Goal: Book appointment/travel/reservation

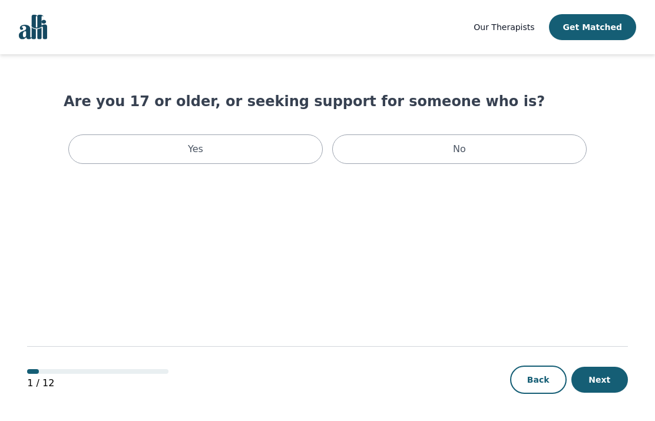
click at [223, 155] on div "Yes" at bounding box center [195, 148] width 254 height 29
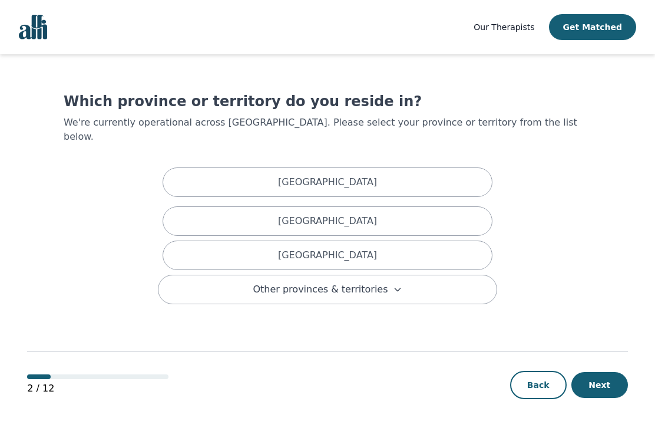
click at [411, 206] on div "[GEOGRAPHIC_DATA]" at bounding box center [328, 220] width 330 height 29
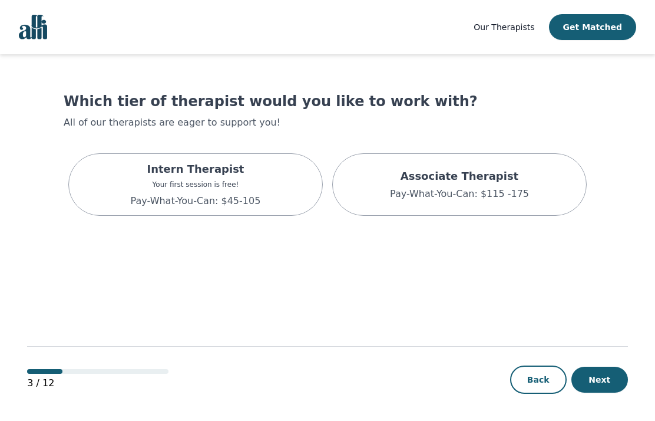
click at [246, 183] on p "Your first session is free!" at bounding box center [196, 184] width 130 height 9
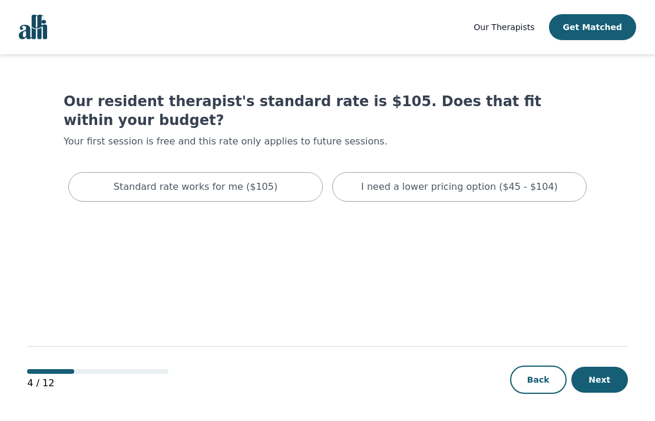
click at [456, 180] on p "I need a lower pricing option ($45 - $104)" at bounding box center [459, 187] width 197 height 14
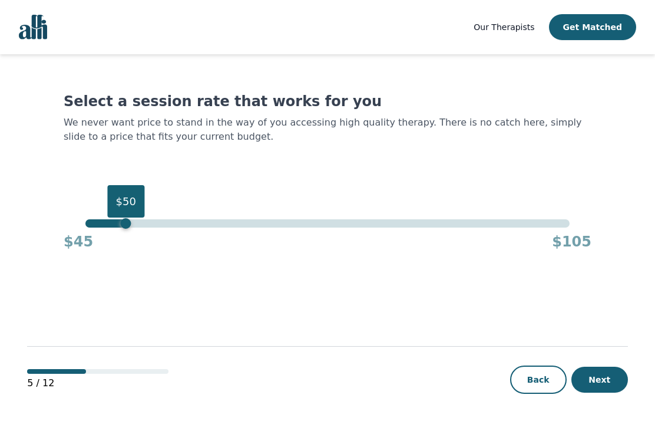
click at [610, 24] on button "Get Matched" at bounding box center [592, 27] width 87 height 26
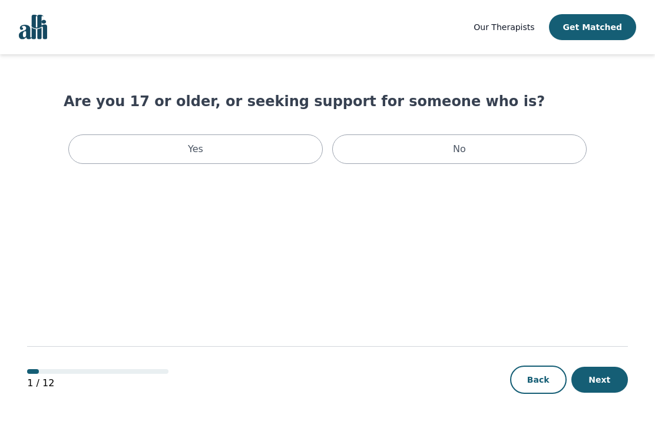
click at [224, 154] on div "Yes" at bounding box center [195, 148] width 254 height 29
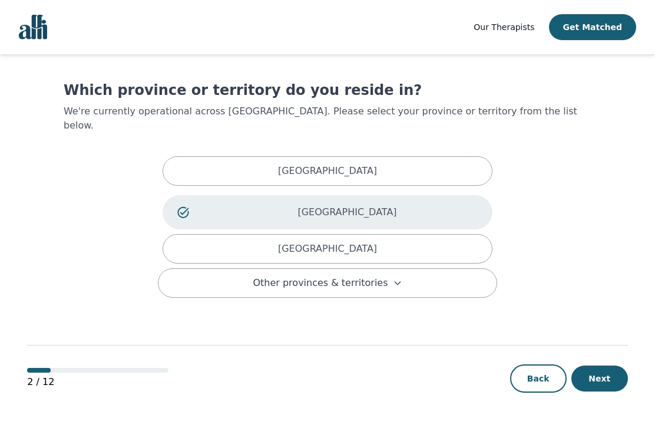
scroll to position [48, 0]
click at [614, 380] on button "Next" at bounding box center [599, 378] width 57 height 26
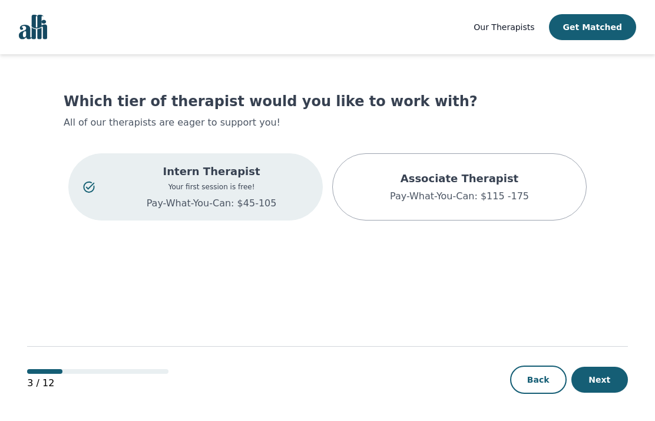
click at [620, 420] on html "Our Therapists Get Matched Which tier of therapist would you like to work with?…" at bounding box center [327, 211] width 655 height 422
click at [608, 392] on button "Next" at bounding box center [599, 379] width 57 height 26
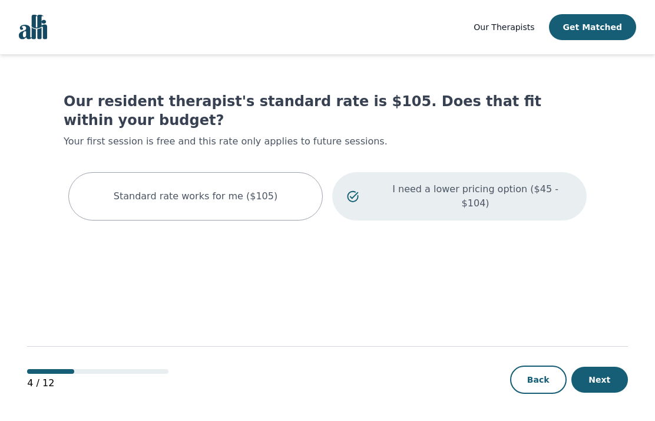
click at [535, 182] on p "I need a lower pricing option ($45 - $104)" at bounding box center [475, 196] width 193 height 28
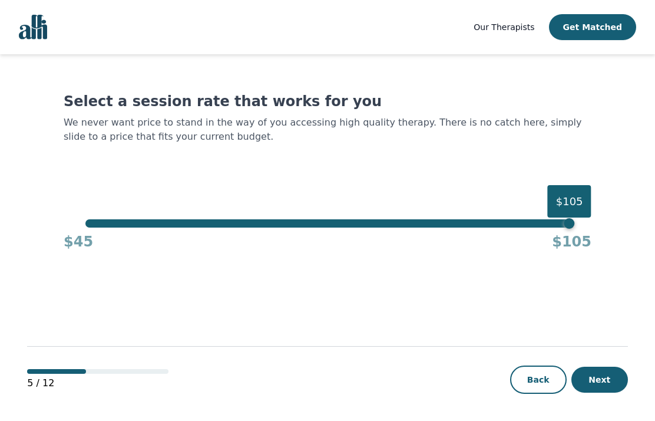
scroll to position [48, 0]
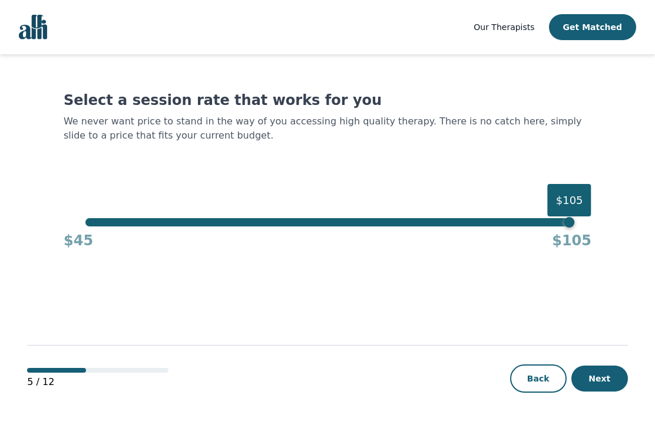
click at [293, 168] on div "Select a session rate that works for you We never want price to stand in the wa…" at bounding box center [328, 170] width 528 height 159
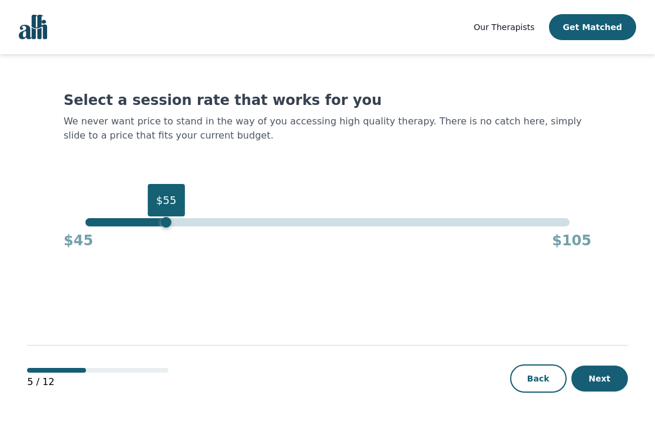
click at [613, 391] on button "Next" at bounding box center [599, 378] width 57 height 26
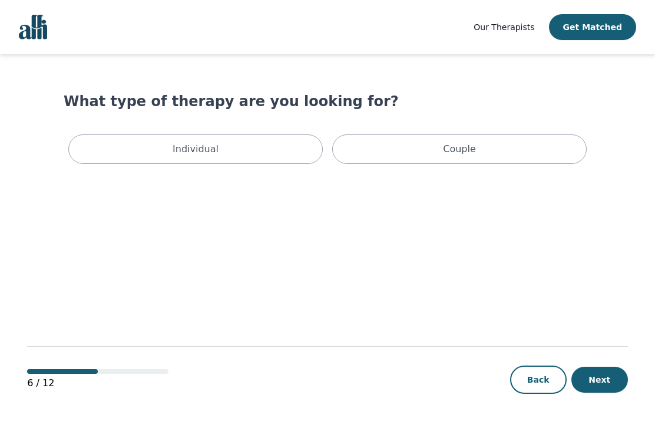
click at [92, 148] on div "Individual" at bounding box center [195, 148] width 254 height 29
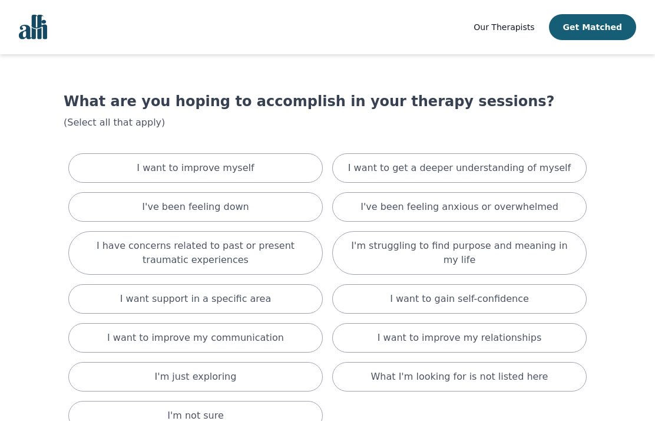
click at [87, 170] on div "I want to improve myself" at bounding box center [195, 167] width 254 height 29
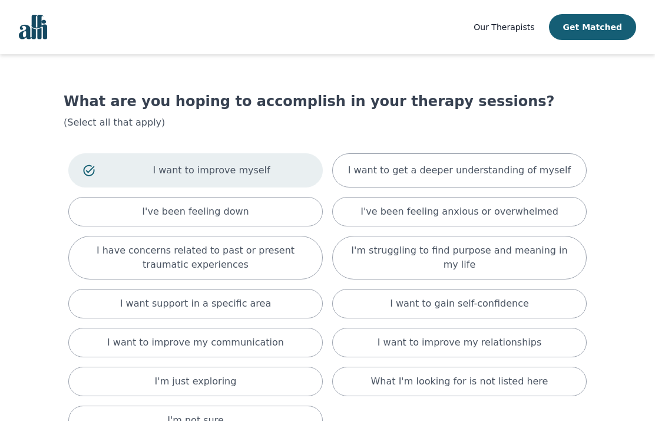
click at [563, 160] on div "I want to get a deeper understanding of myself" at bounding box center [459, 170] width 254 height 34
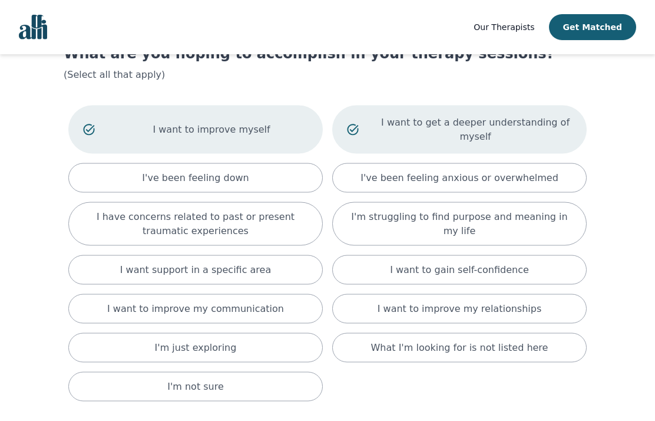
scroll to position [50, 0]
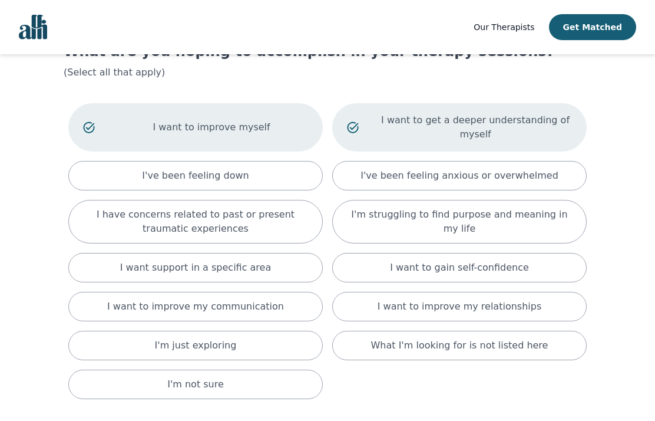
click at [487, 310] on p "I want to improve my relationships" at bounding box center [460, 306] width 164 height 14
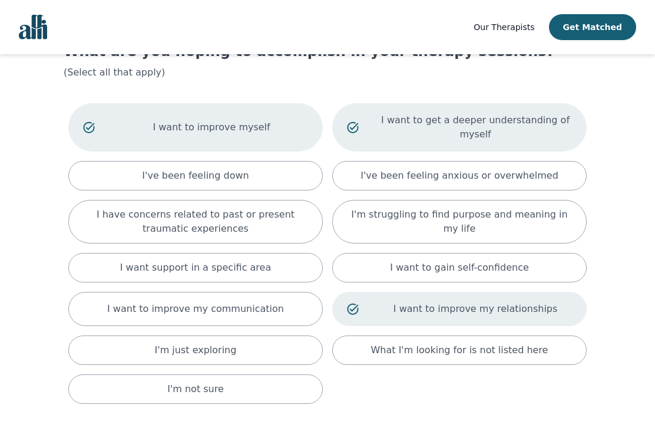
click at [88, 219] on p "I have concerns related to past or present traumatic experiences" at bounding box center [195, 221] width 225 height 28
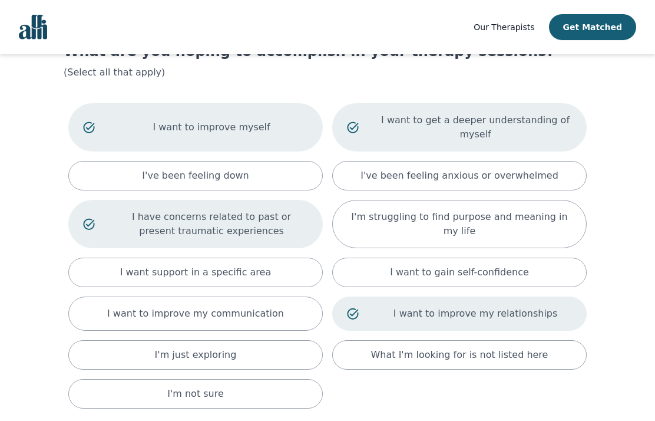
click at [79, 310] on div "I want to improve my communication" at bounding box center [195, 313] width 254 height 34
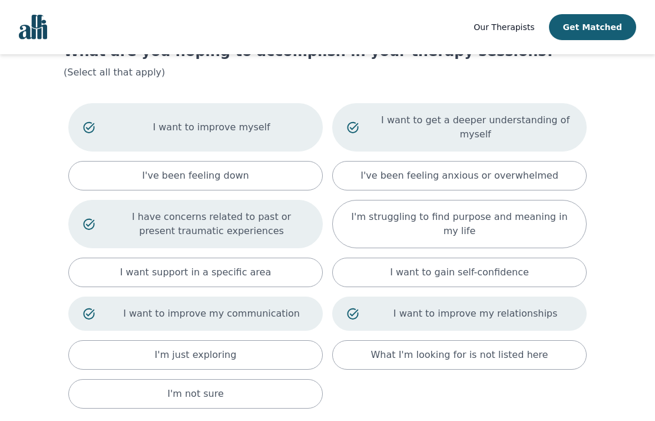
click at [94, 174] on div "I've been feeling down" at bounding box center [195, 175] width 254 height 29
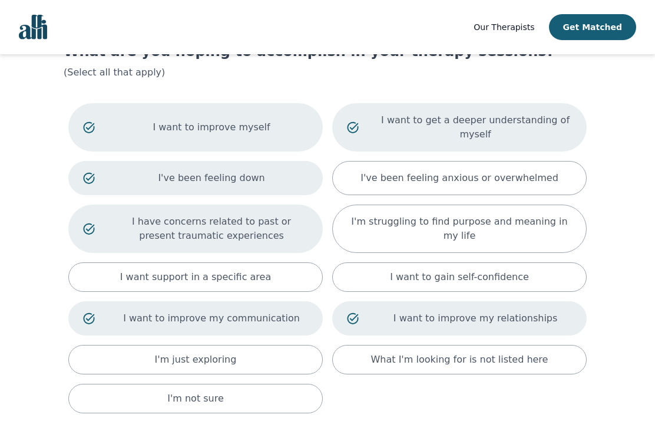
click at [123, 176] on p "I've been feeling down" at bounding box center [211, 178] width 193 height 14
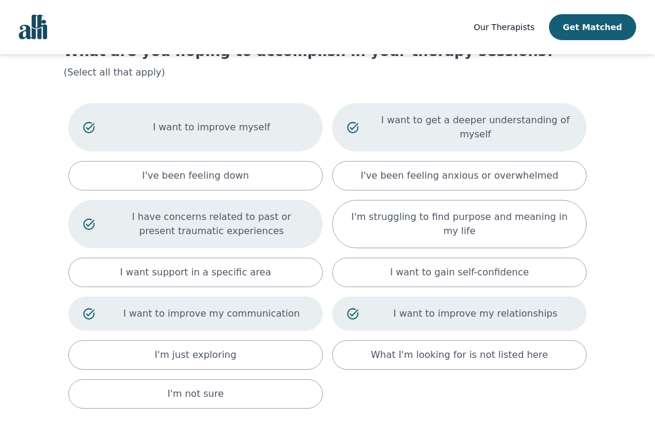
click at [94, 174] on div "I've been feeling down" at bounding box center [195, 175] width 254 height 29
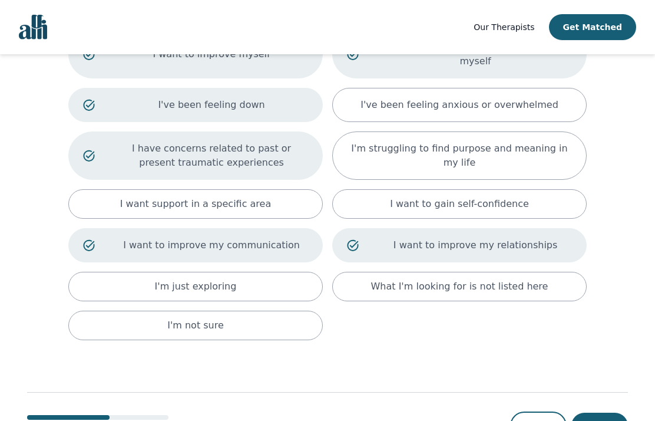
click at [608, 420] on button "Next" at bounding box center [599, 425] width 57 height 26
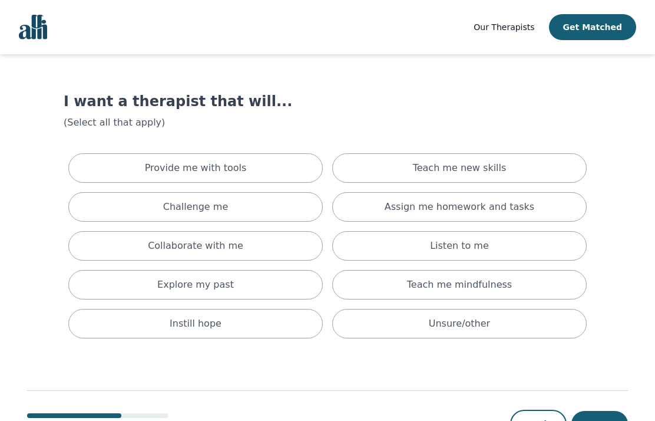
click at [562, 164] on div "Teach me new skills" at bounding box center [459, 167] width 254 height 29
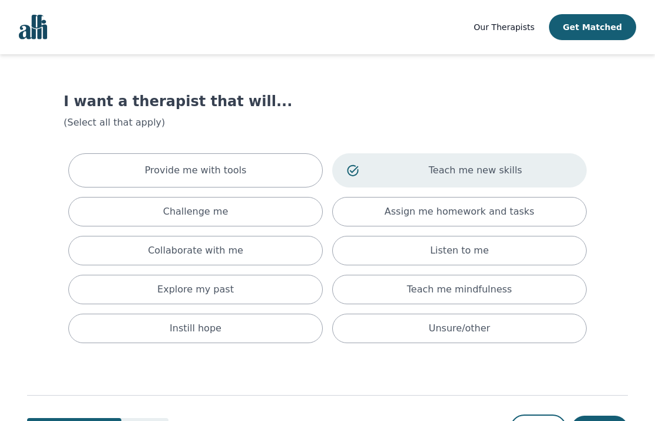
click at [99, 290] on div "Explore my past" at bounding box center [195, 288] width 254 height 29
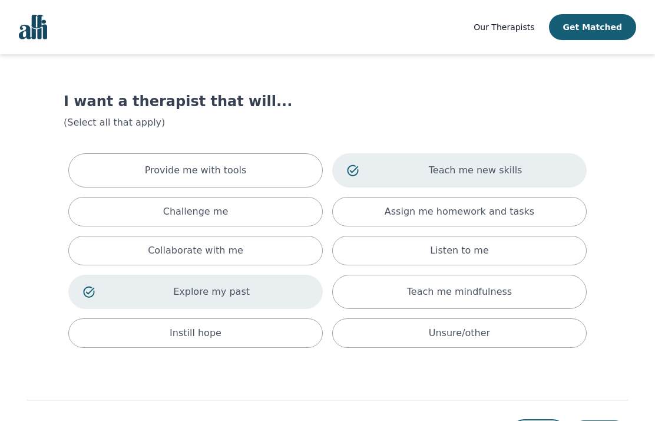
click at [95, 221] on div "Challenge me" at bounding box center [195, 211] width 254 height 29
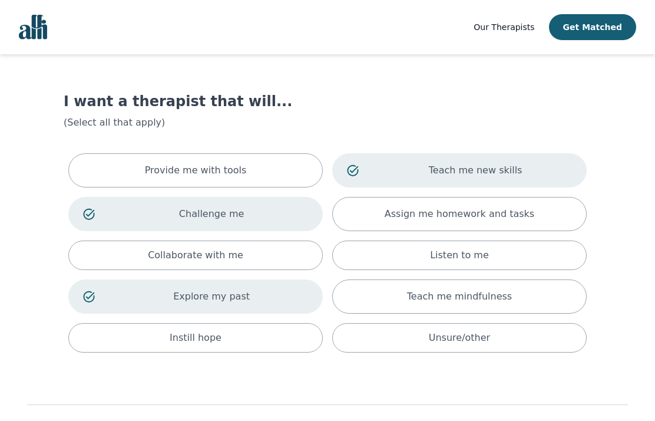
click at [82, 257] on div "Collaborate with me" at bounding box center [195, 254] width 254 height 29
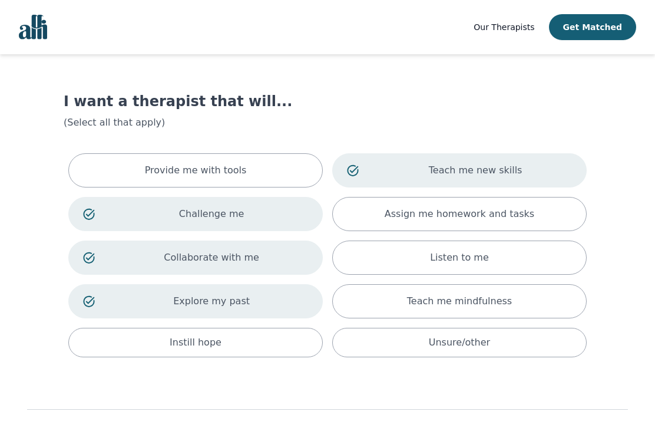
click at [100, 166] on div "Provide me with tools" at bounding box center [195, 170] width 254 height 34
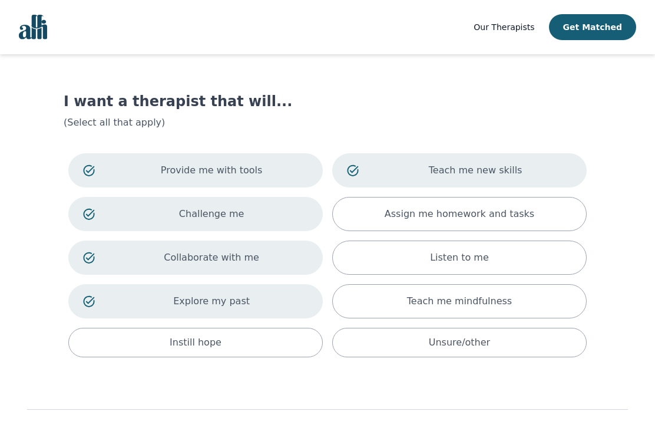
click at [516, 257] on div "Listen to me" at bounding box center [459, 257] width 254 height 34
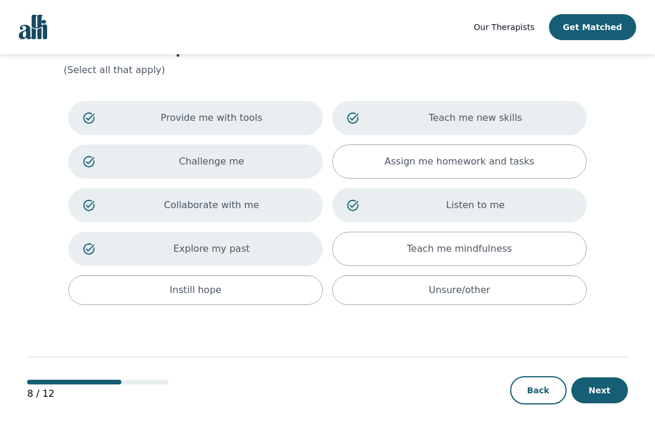
scroll to position [64, 0]
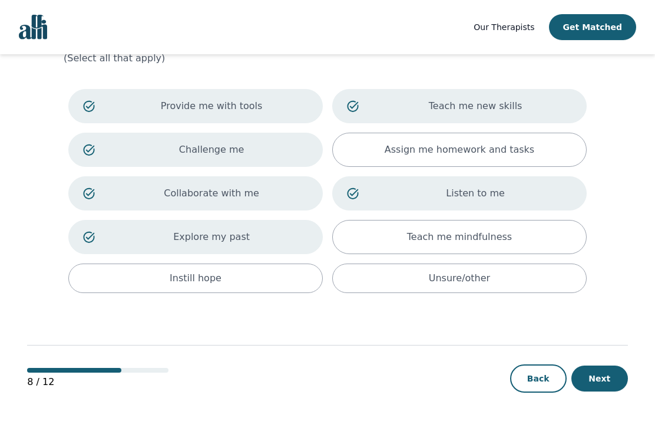
click at [614, 384] on button "Next" at bounding box center [599, 378] width 57 height 26
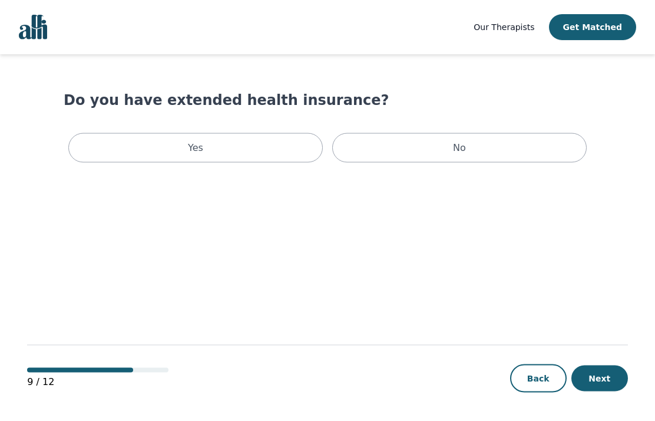
scroll to position [2, 0]
click at [518, 145] on div "No" at bounding box center [459, 147] width 254 height 29
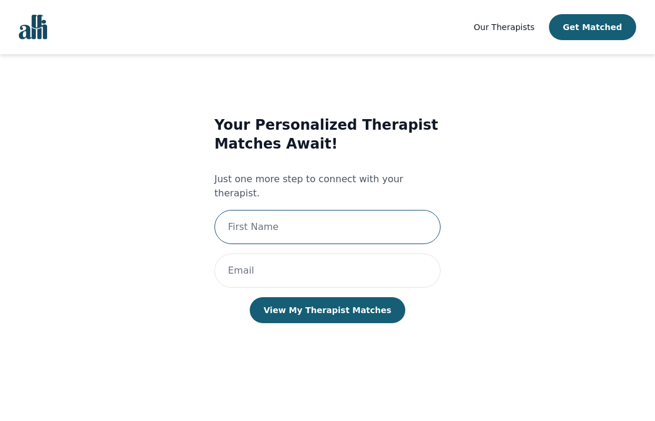
click at [408, 218] on input "text" at bounding box center [327, 227] width 226 height 34
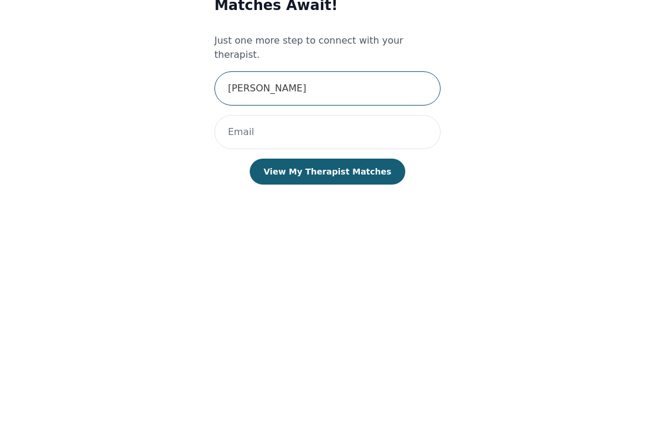
type input "[PERSON_NAME]"
click at [531, 95] on div "Your Personalized Therapist Matches Await! Just one more step to connect with y…" at bounding box center [327, 229] width 484 height 269
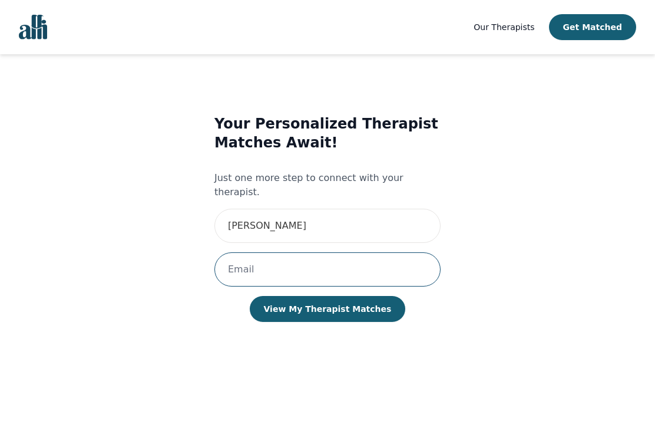
click at [300, 252] on input "email" at bounding box center [327, 269] width 226 height 34
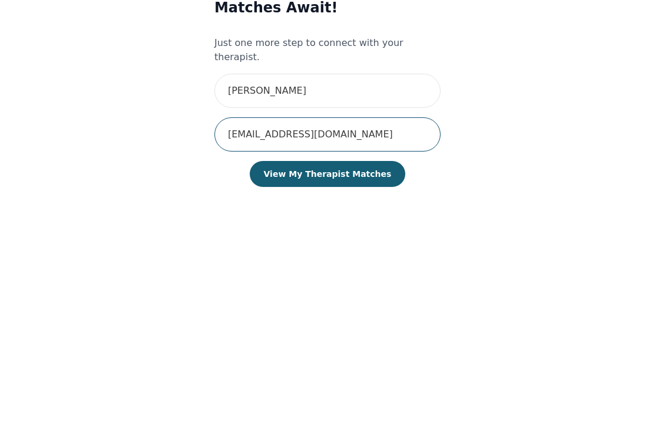
type input "[EMAIL_ADDRESS][DOMAIN_NAME]"
click at [367, 296] on button "View My Therapist Matches" at bounding box center [328, 309] width 156 height 26
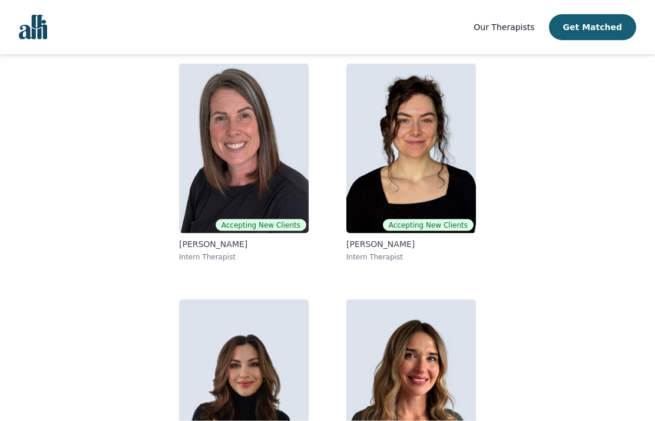
scroll to position [108, 0]
click at [414, 380] on img at bounding box center [411, 384] width 130 height 170
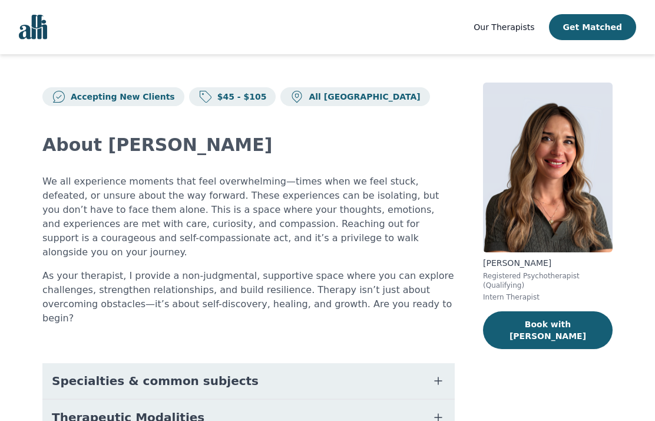
click at [444, 373] on icon "button" at bounding box center [438, 380] width 14 height 14
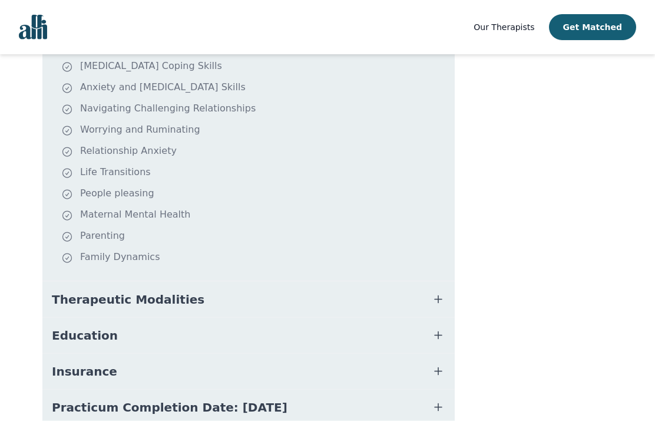
scroll to position [345, 0]
click at [434, 292] on icon "button" at bounding box center [438, 299] width 14 height 14
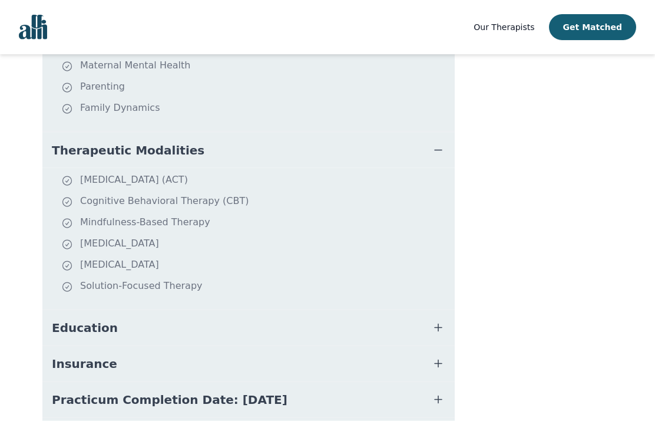
scroll to position [507, 0]
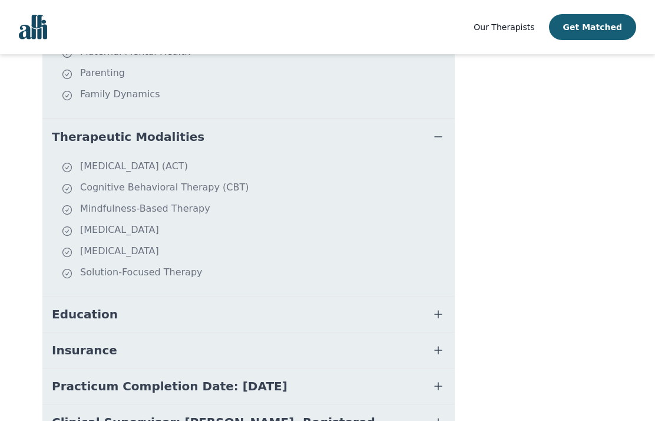
click at [435, 307] on icon "button" at bounding box center [438, 314] width 14 height 14
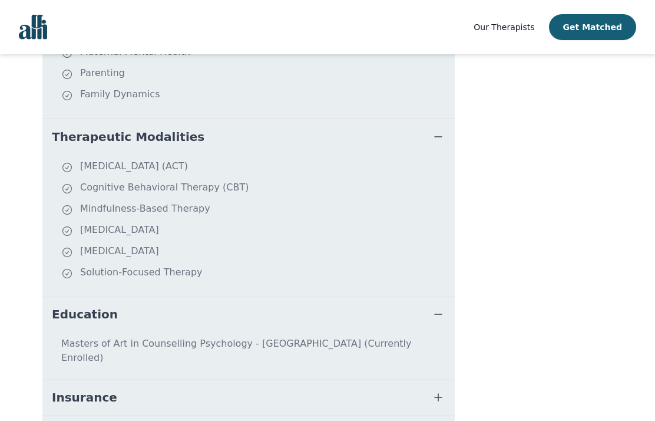
click at [440, 390] on icon "button" at bounding box center [438, 397] width 14 height 14
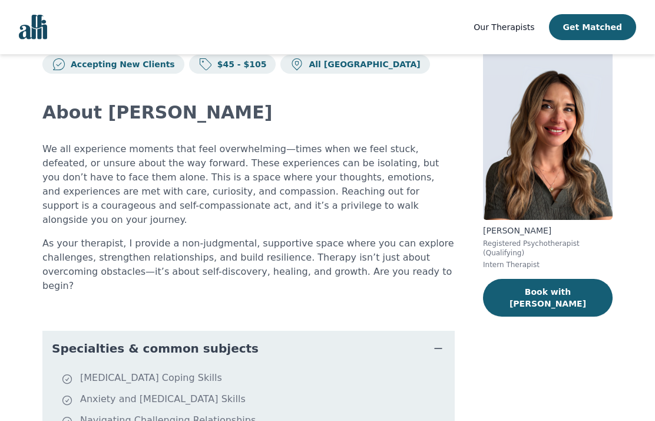
scroll to position [0, 0]
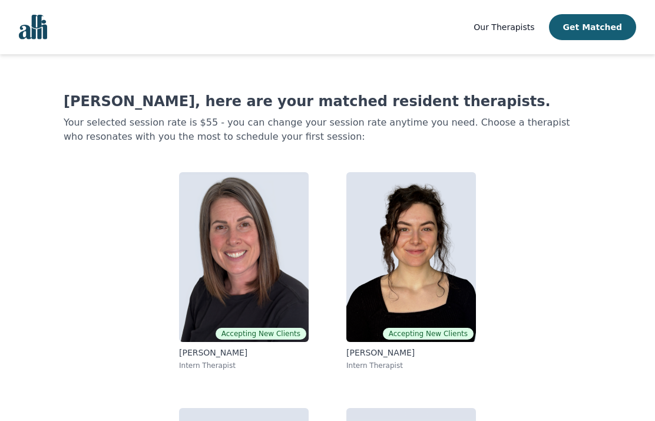
scroll to position [156, 0]
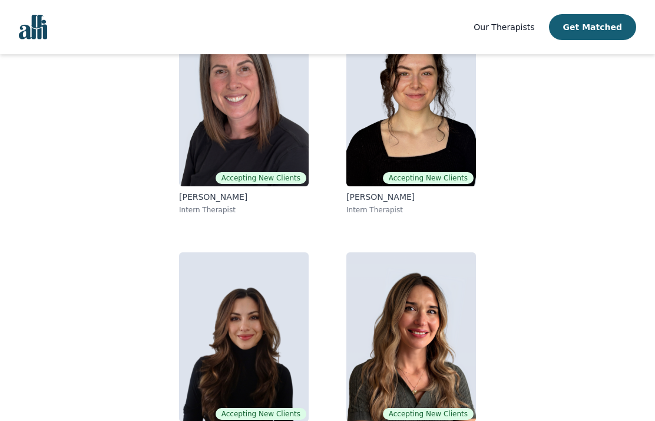
click at [416, 140] on img at bounding box center [411, 101] width 130 height 170
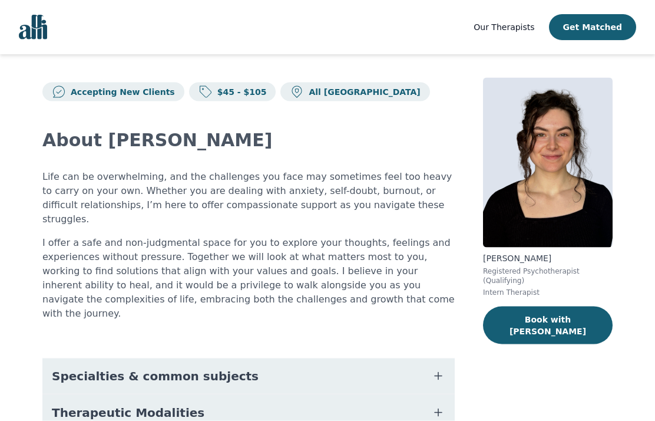
click at [444, 369] on icon "button" at bounding box center [438, 376] width 14 height 14
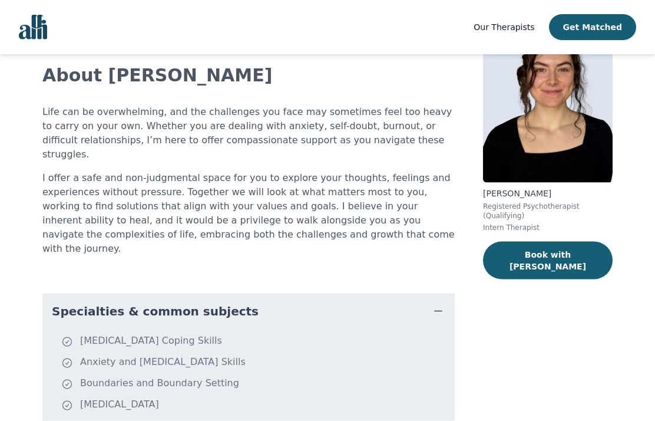
scroll to position [71, 0]
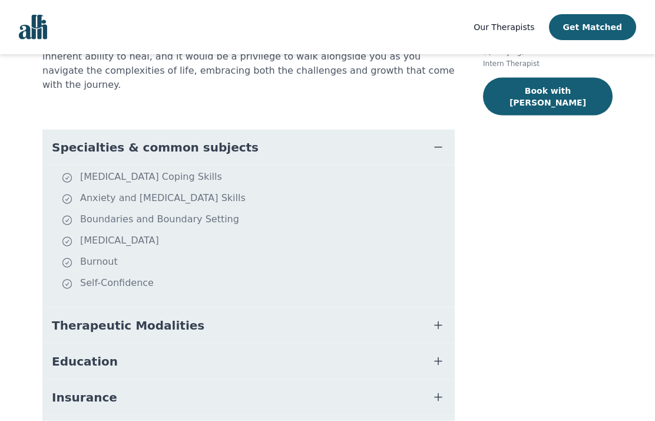
click at [435, 318] on icon "button" at bounding box center [438, 325] width 14 height 14
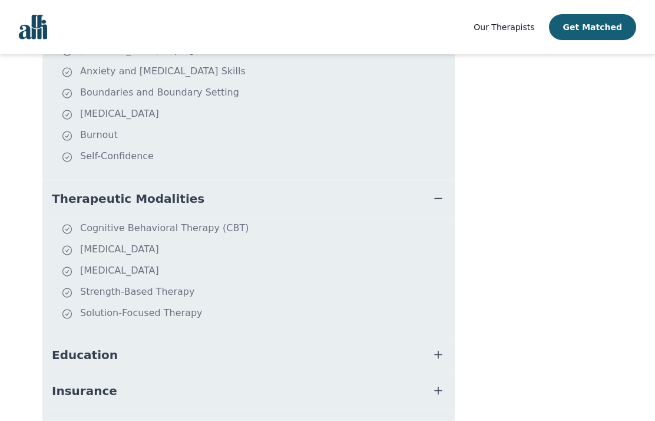
scroll to position [360, 0]
click at [437, 347] on icon "button" at bounding box center [438, 354] width 14 height 14
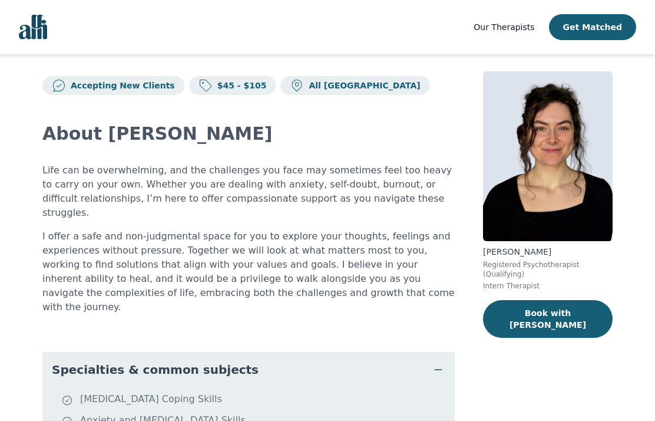
scroll to position [133, 0]
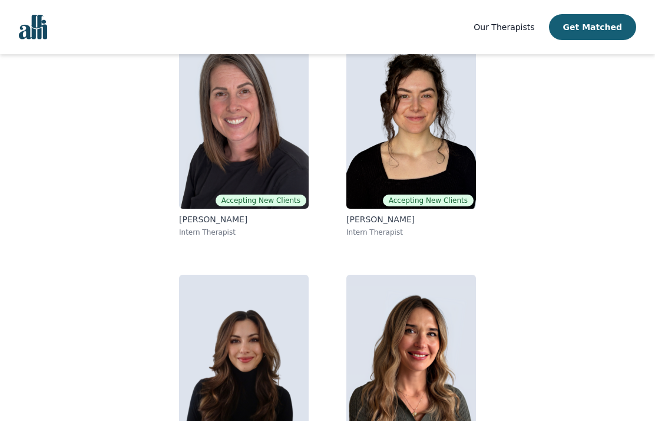
click at [260, 360] on img at bounding box center [244, 359] width 130 height 170
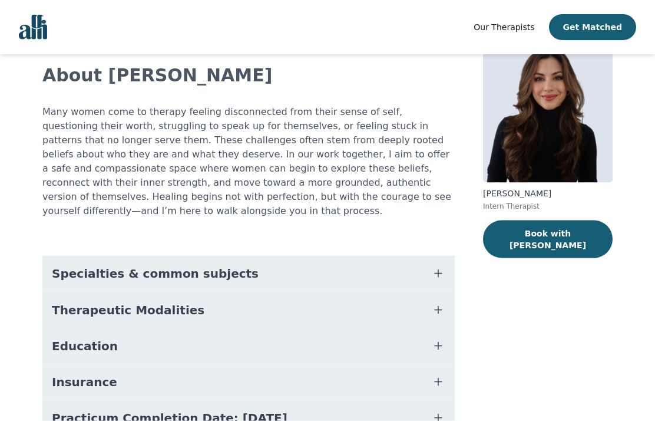
scroll to position [70, 0]
click at [440, 266] on icon "button" at bounding box center [438, 273] width 14 height 14
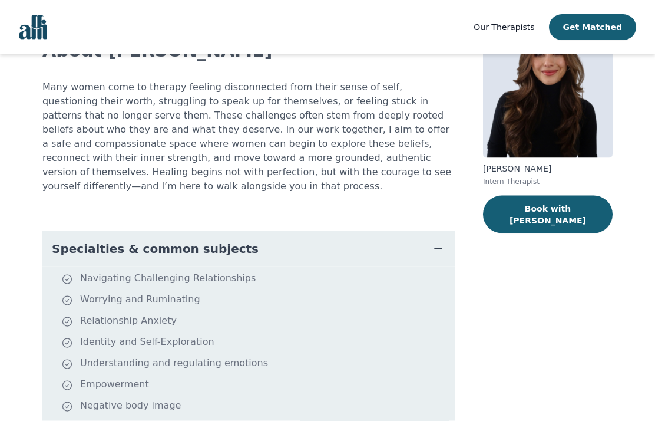
scroll to position [104, 0]
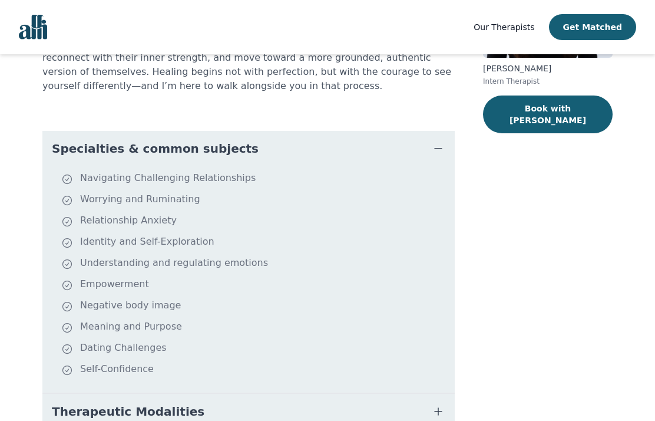
click at [439, 404] on icon "button" at bounding box center [438, 411] width 14 height 14
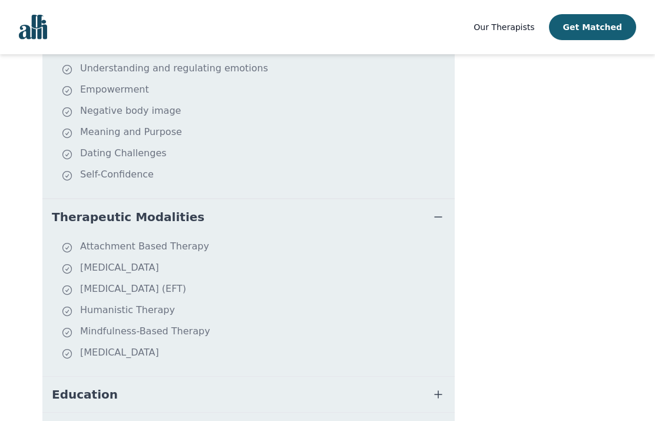
scroll to position [392, 0]
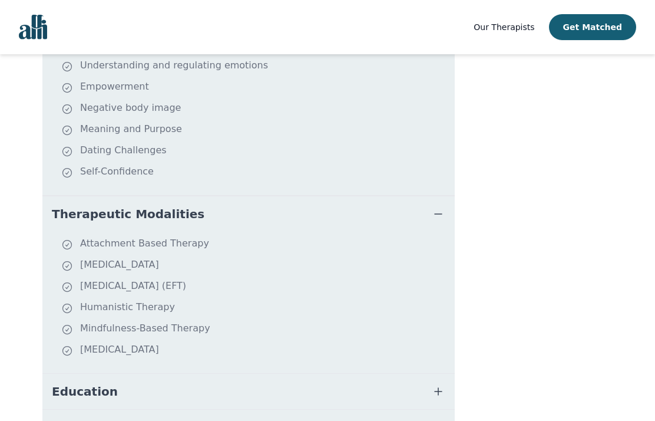
click at [436, 384] on icon "button" at bounding box center [438, 391] width 14 height 14
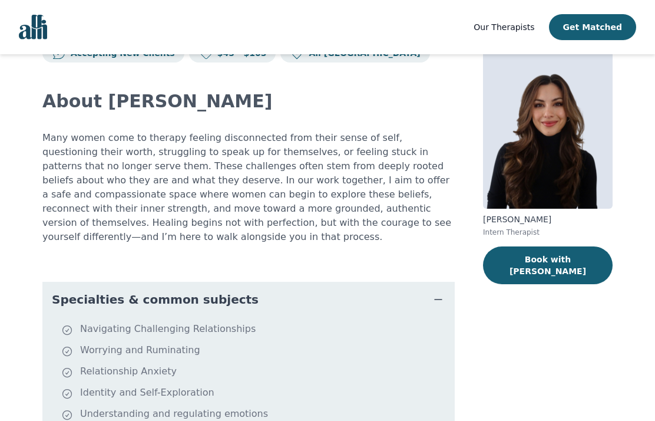
scroll to position [42, 0]
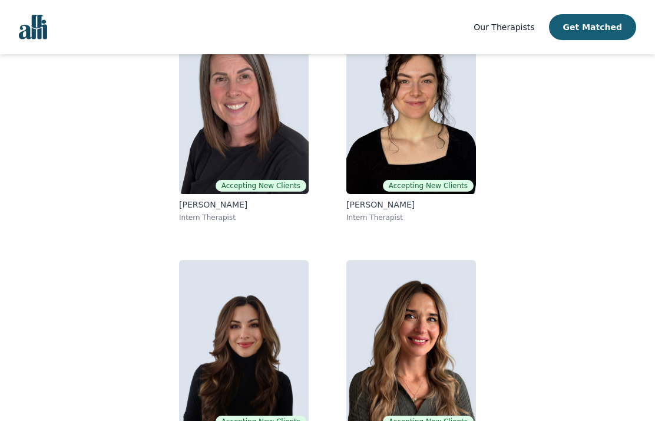
scroll to position [147, 0]
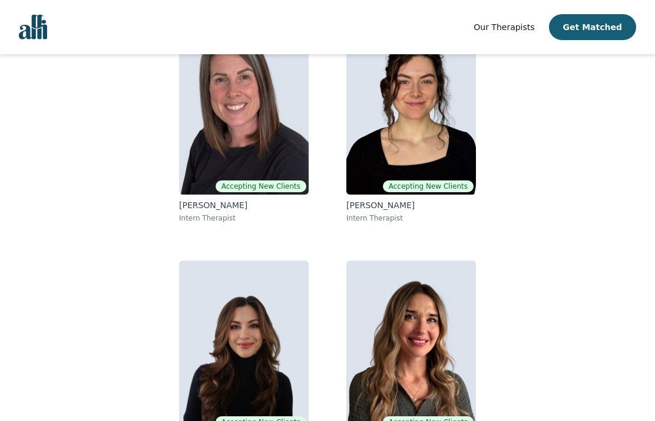
click at [229, 148] on img at bounding box center [244, 110] width 130 height 170
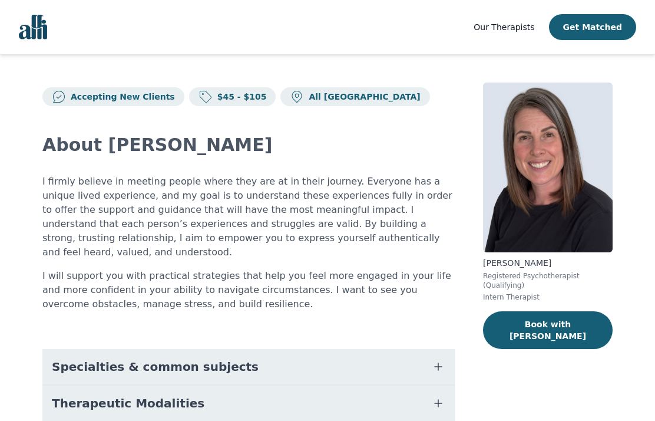
click at [441, 359] on icon "button" at bounding box center [438, 366] width 14 height 14
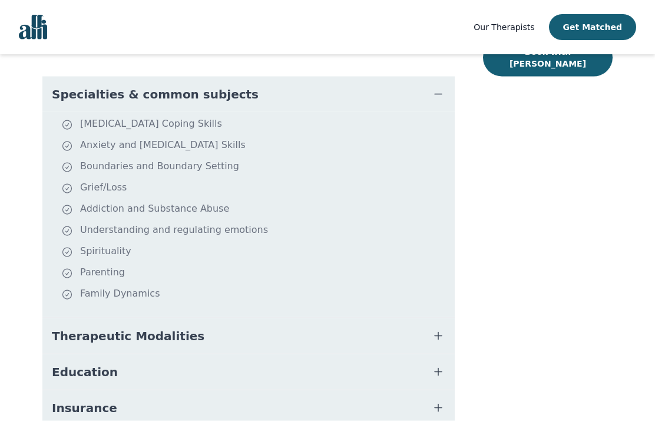
scroll to position [277, 0]
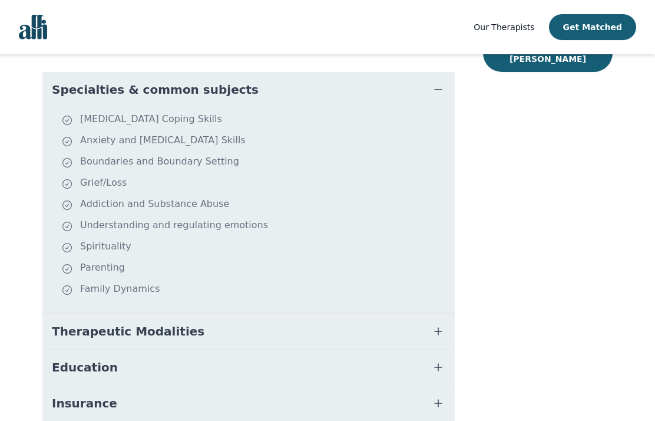
click at [439, 324] on icon "button" at bounding box center [438, 331] width 14 height 14
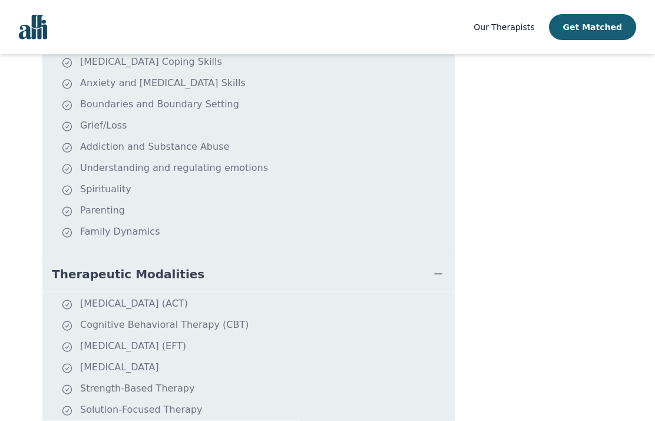
scroll to position [335, 0]
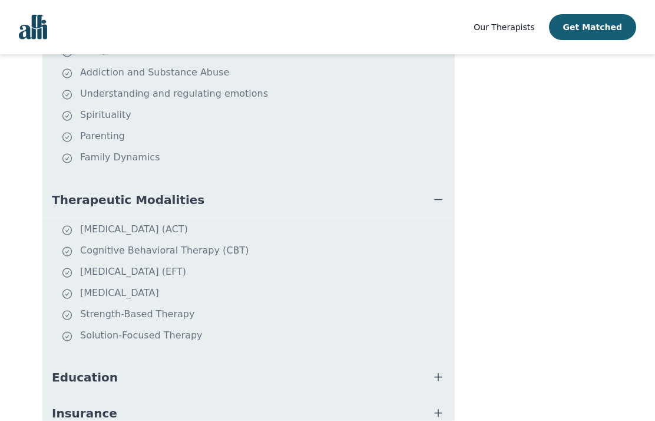
click at [445, 370] on icon "button" at bounding box center [438, 377] width 14 height 14
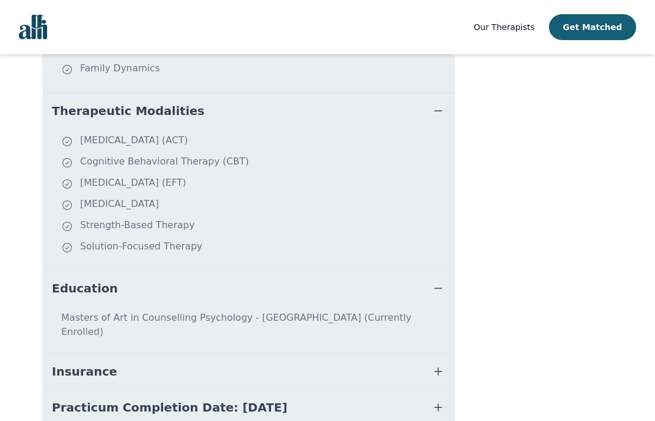
scroll to position [500, 0]
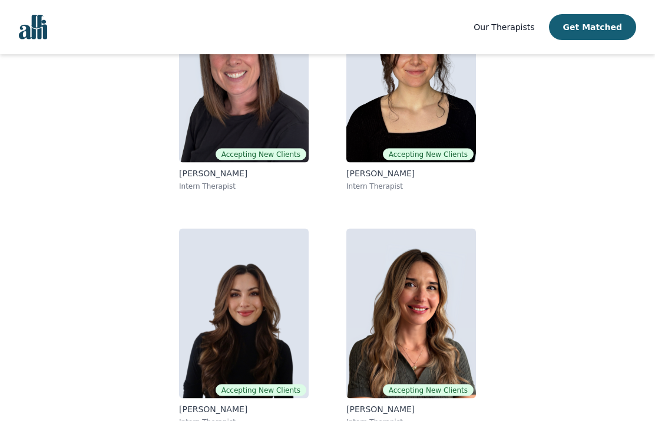
scroll to position [177, 0]
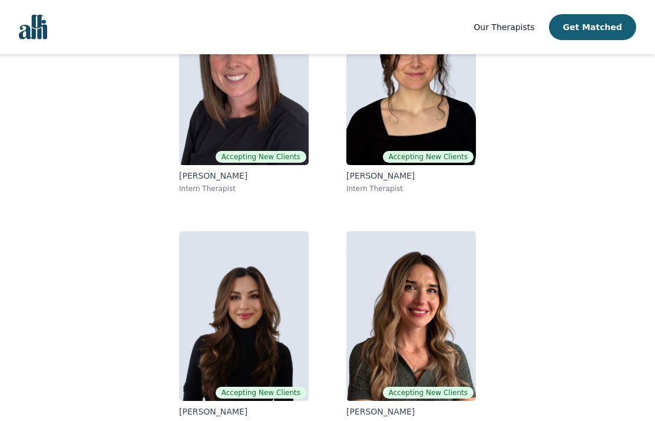
click at [438, 329] on img at bounding box center [411, 316] width 130 height 170
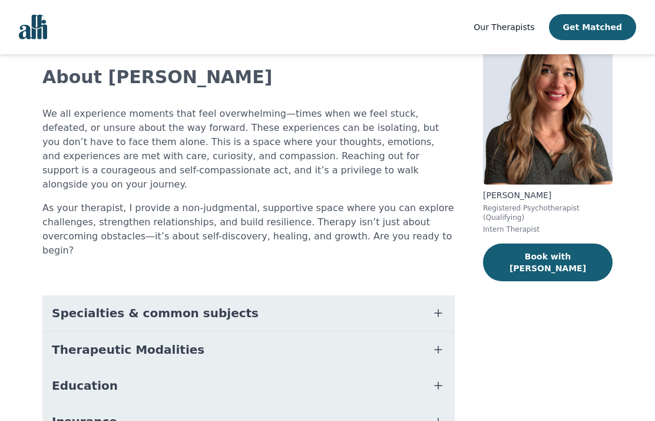
scroll to position [55, 0]
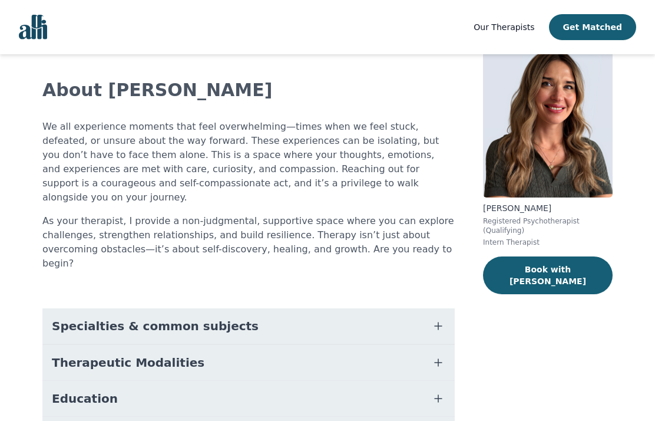
click at [439, 319] on icon "button" at bounding box center [438, 326] width 14 height 14
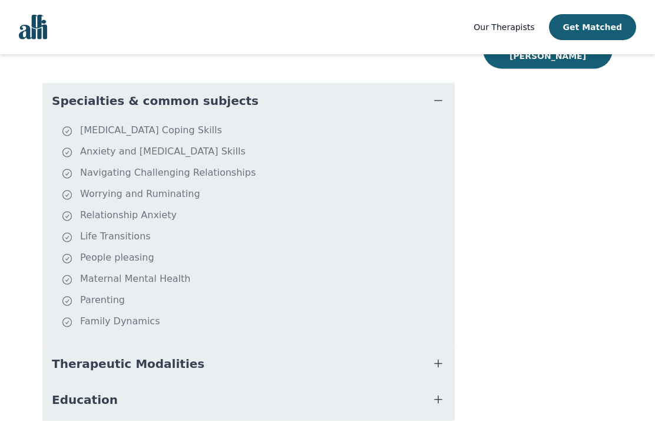
scroll to position [283, 0]
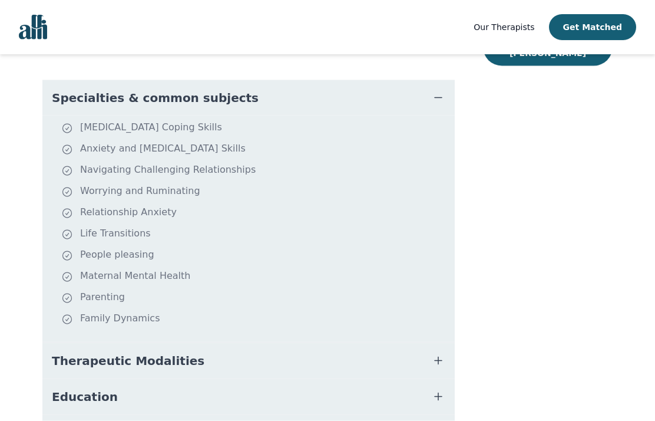
click at [440, 353] on icon "button" at bounding box center [438, 360] width 14 height 14
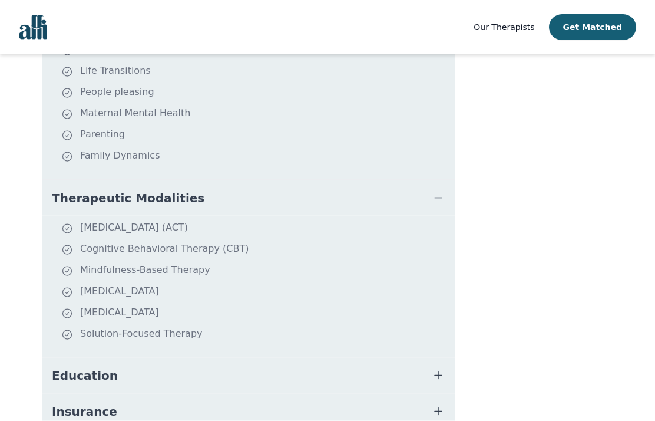
scroll to position [448, 0]
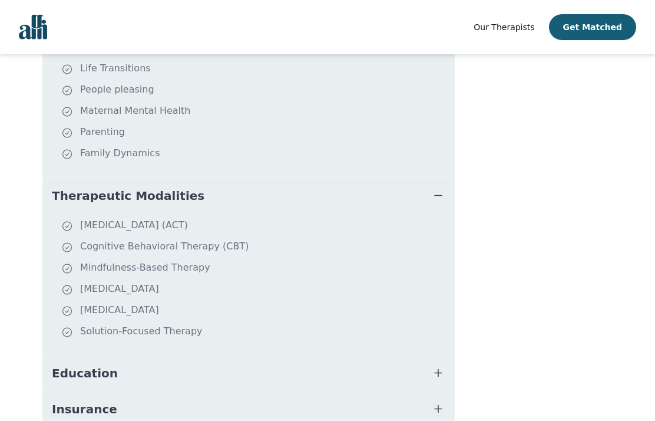
click at [443, 366] on icon "button" at bounding box center [438, 373] width 14 height 14
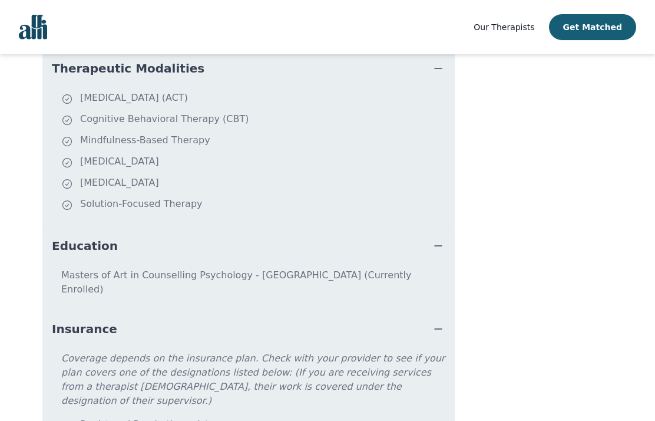
scroll to position [570, 0]
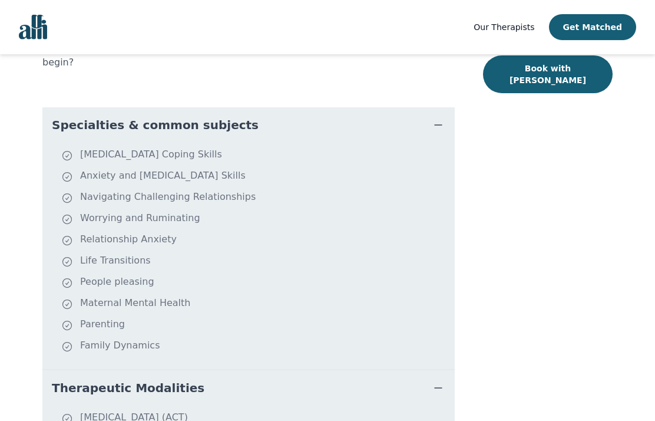
scroll to position [194, 0]
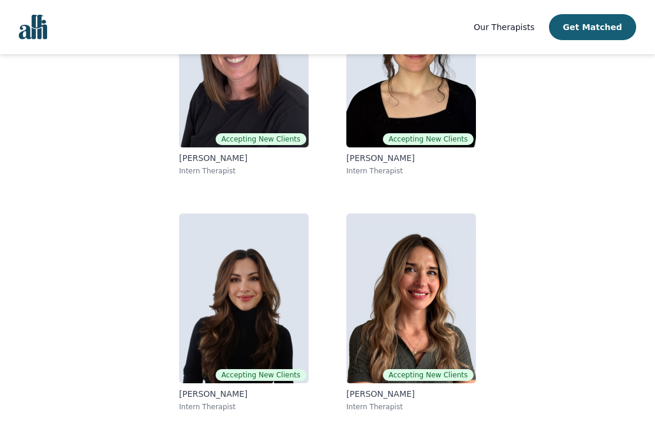
click at [283, 327] on img at bounding box center [244, 298] width 130 height 170
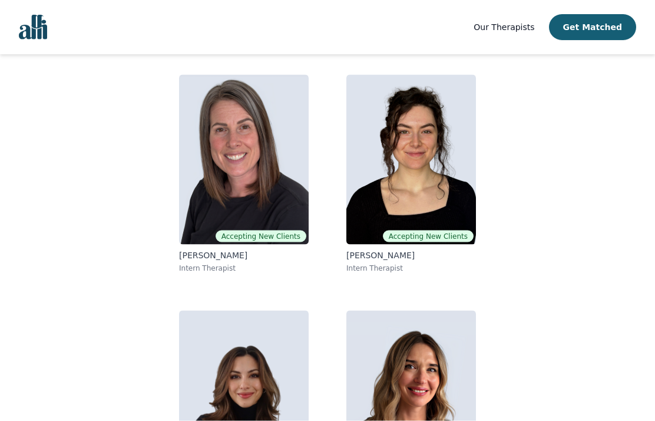
scroll to position [99, 0]
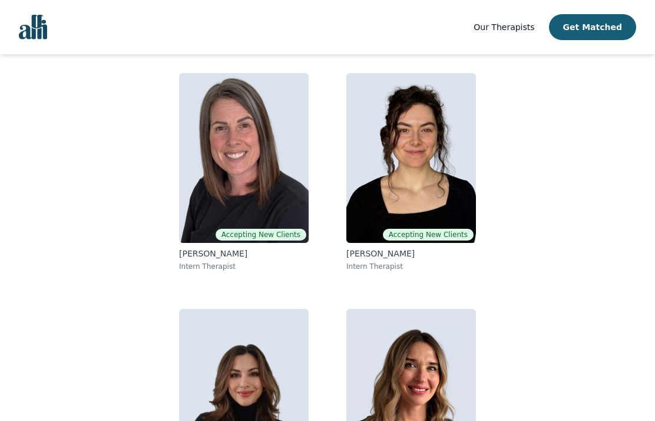
click at [450, 194] on img at bounding box center [411, 158] width 130 height 170
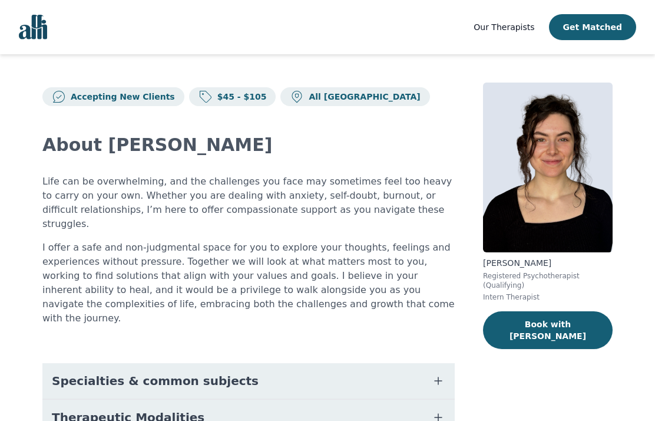
click at [431, 373] on icon "button" at bounding box center [438, 380] width 14 height 14
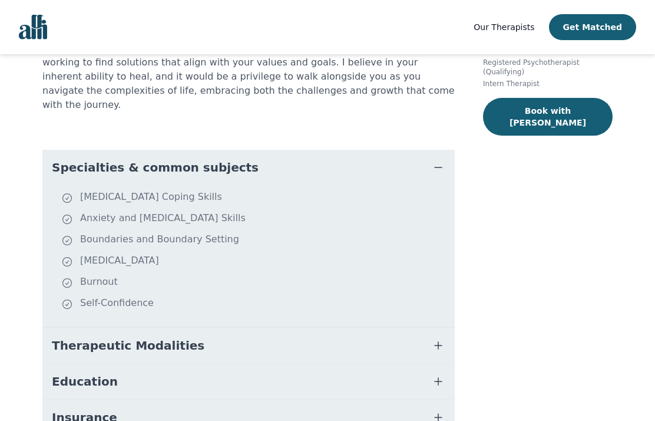
scroll to position [214, 0]
click at [433, 338] on icon "button" at bounding box center [438, 345] width 14 height 14
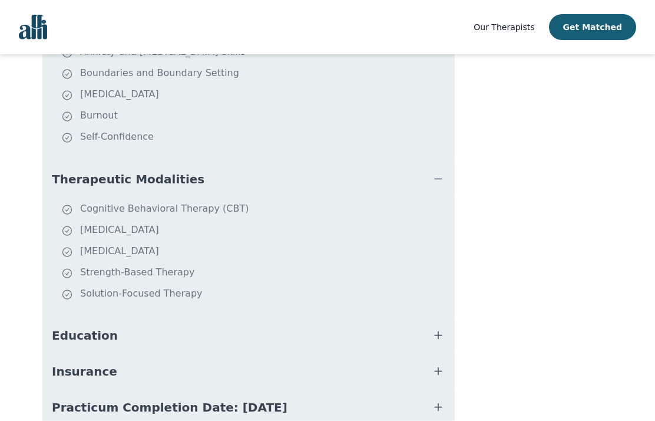
scroll to position [401, 0]
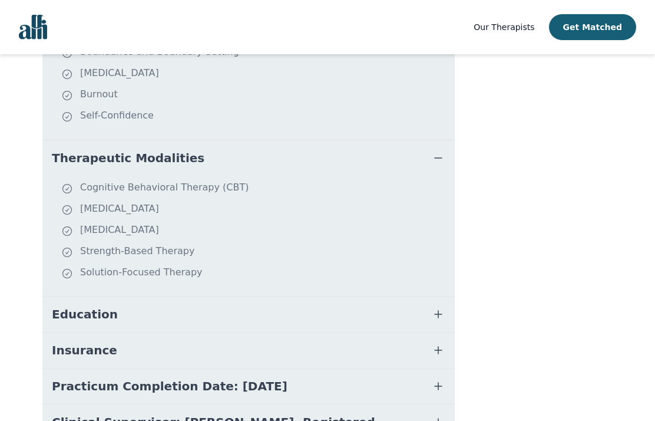
click at [448, 296] on button "Education" at bounding box center [248, 313] width 412 height 35
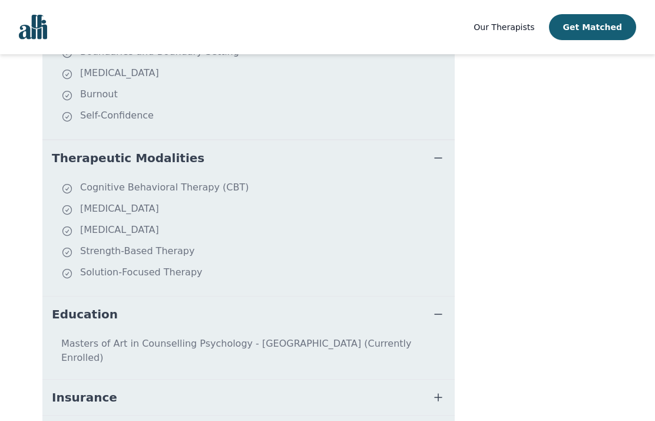
click at [441, 390] on icon "button" at bounding box center [438, 397] width 14 height 14
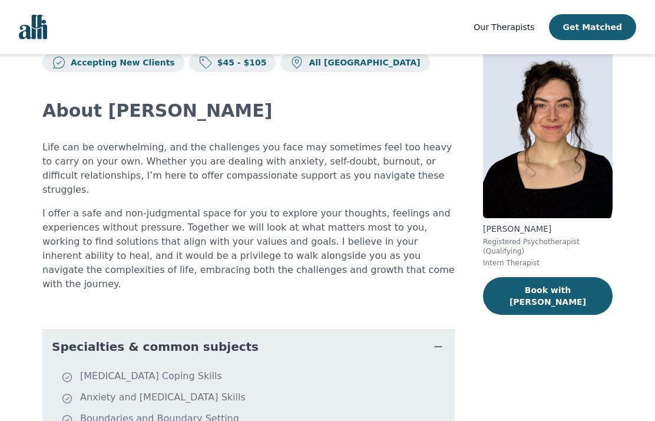
scroll to position [34, 0]
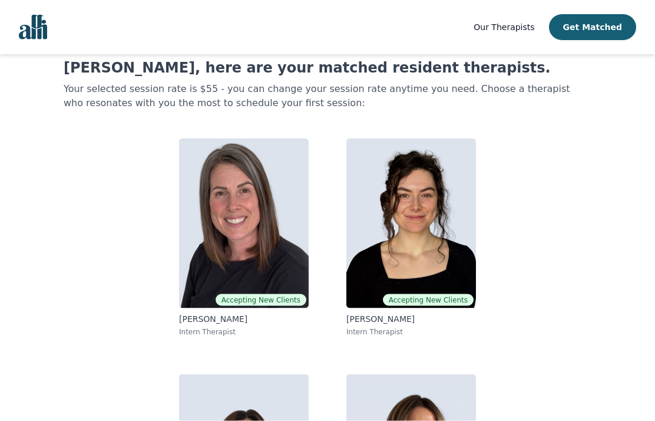
scroll to position [99, 0]
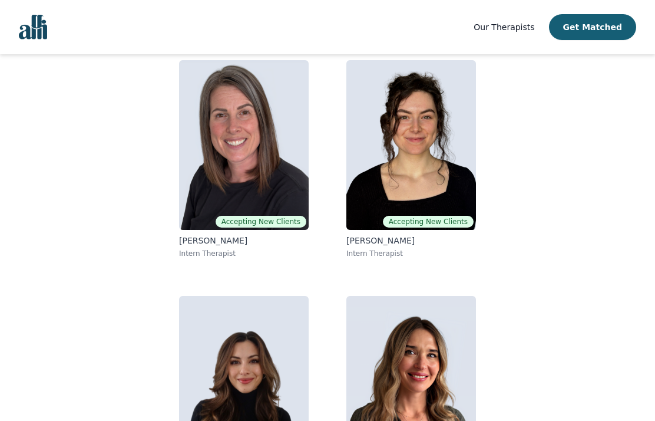
click at [451, 388] on img at bounding box center [411, 381] width 130 height 170
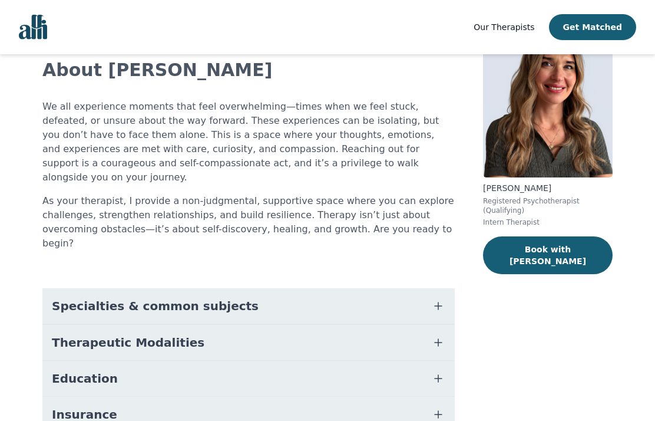
scroll to position [97, 0]
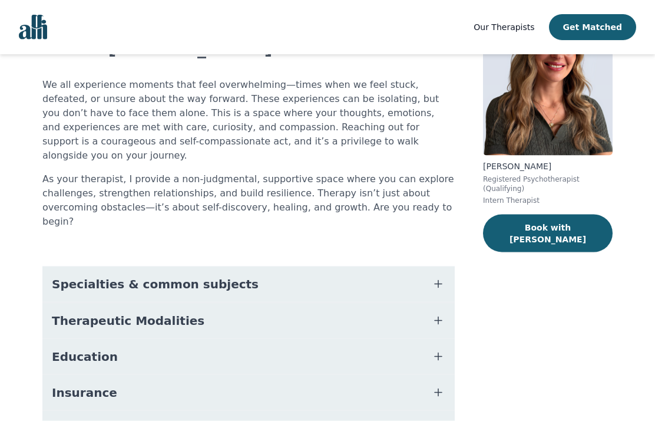
click at [430, 375] on button "Insurance" at bounding box center [248, 392] width 412 height 35
click at [442, 385] on icon "button" at bounding box center [438, 392] width 14 height 14
click at [439, 349] on icon "button" at bounding box center [438, 356] width 14 height 14
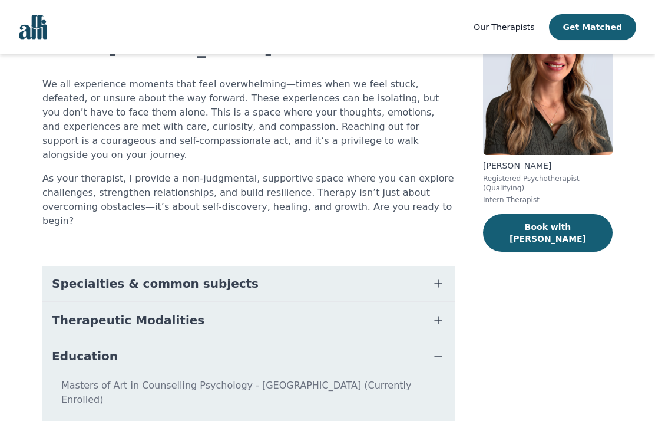
click at [444, 313] on icon "button" at bounding box center [438, 320] width 14 height 14
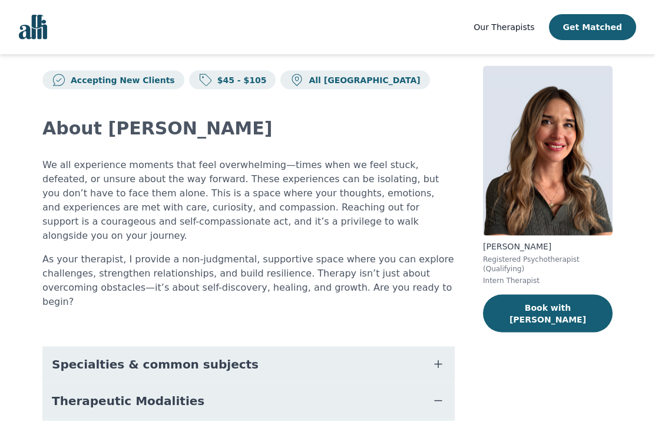
scroll to position [0, 0]
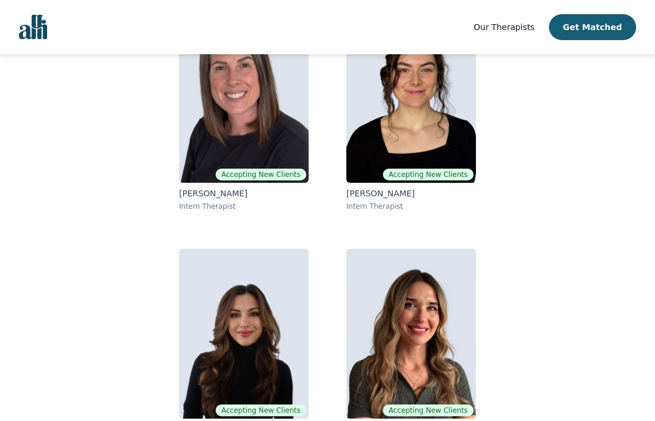
scroll to position [147, 0]
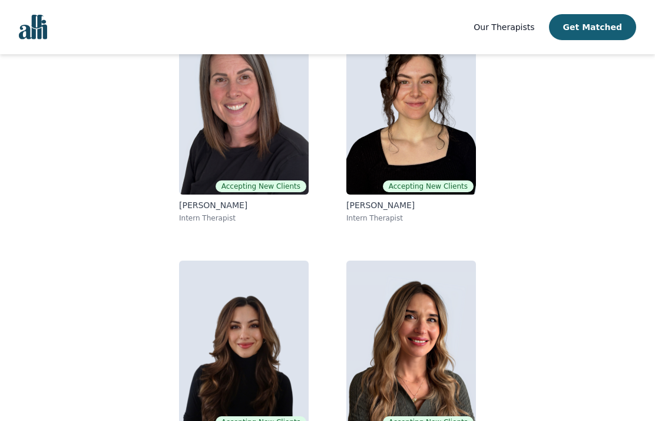
click at [283, 371] on img at bounding box center [244, 345] width 130 height 170
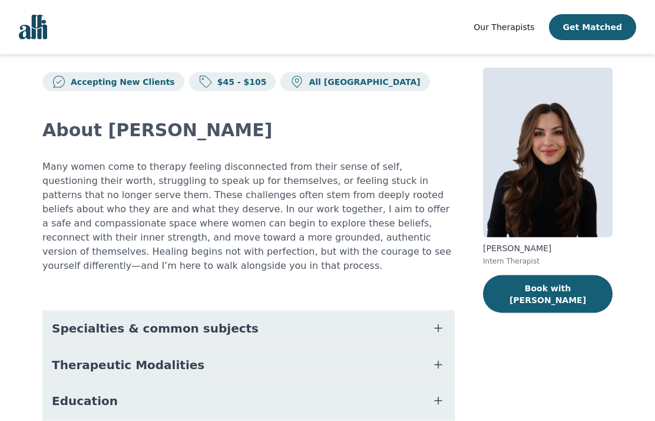
click at [437, 325] on icon "button" at bounding box center [438, 328] width 7 height 7
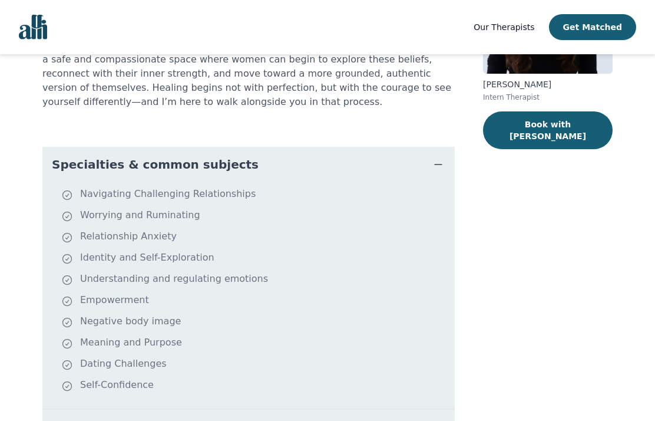
click at [441, 157] on icon "button" at bounding box center [438, 164] width 14 height 14
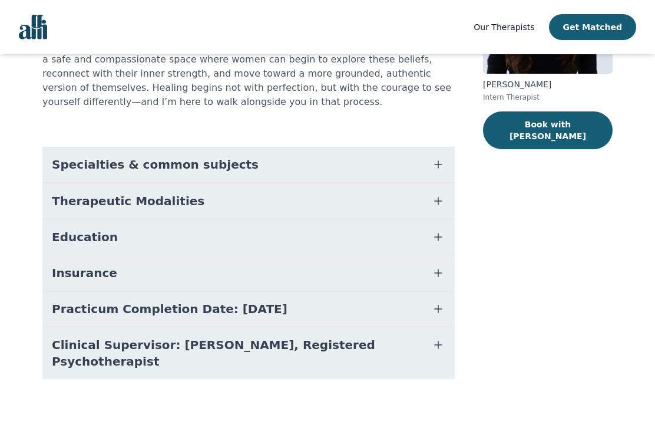
scroll to position [115, 0]
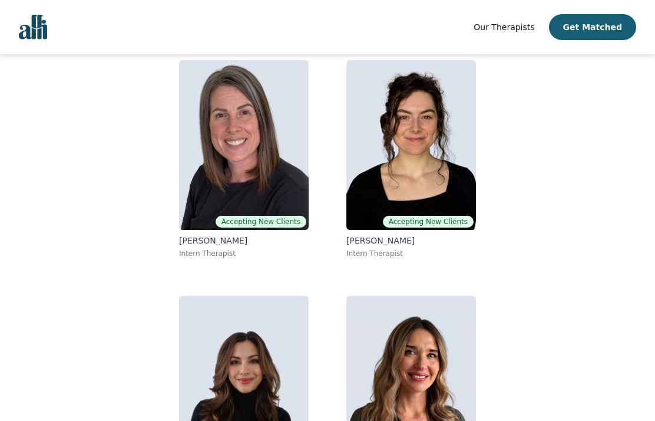
scroll to position [163, 0]
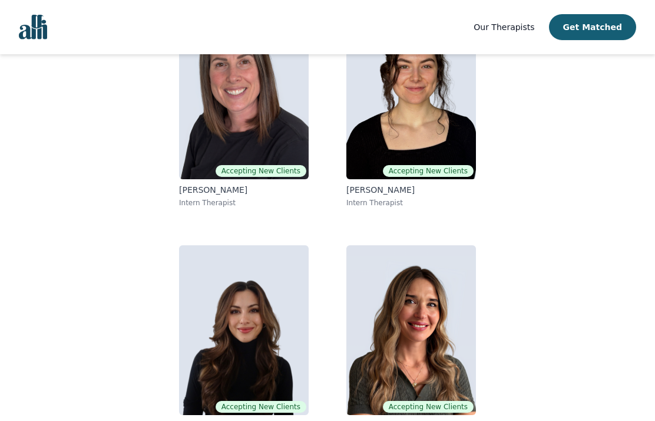
click at [422, 102] on img at bounding box center [411, 94] width 130 height 170
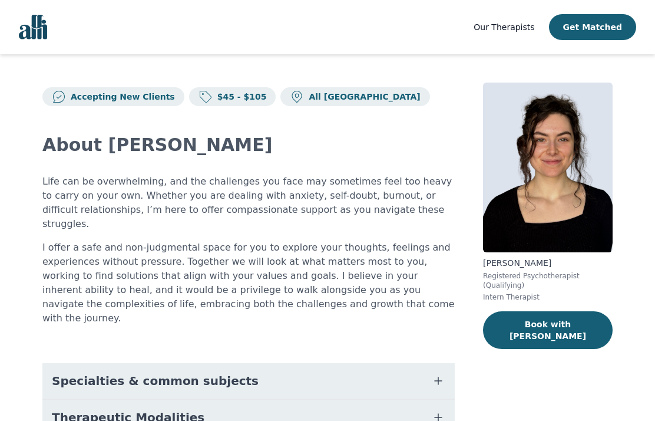
click at [570, 326] on button "Book with [PERSON_NAME]" at bounding box center [548, 330] width 130 height 38
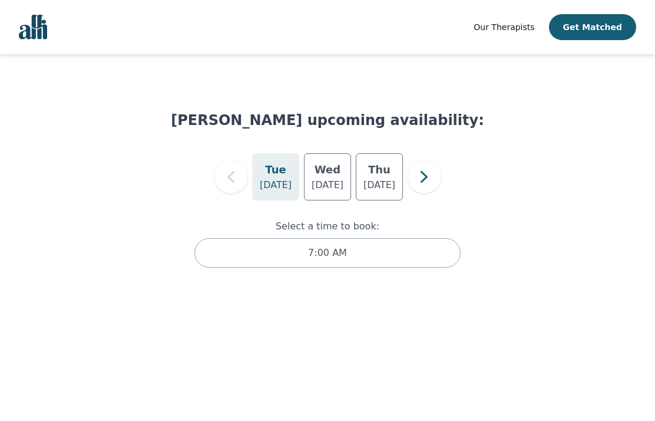
click at [425, 180] on icon "button" at bounding box center [424, 177] width 7 height 12
click at [417, 180] on icon "button" at bounding box center [424, 177] width 24 height 24
click at [281, 192] on div "[DATE]" at bounding box center [275, 176] width 47 height 47
click at [330, 189] on p "[DATE]" at bounding box center [328, 185] width 32 height 14
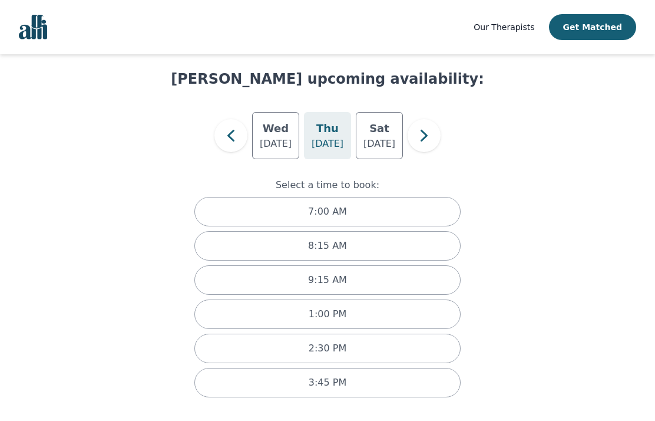
scroll to position [41, 0]
click at [383, 145] on p "[DATE]" at bounding box center [379, 144] width 32 height 14
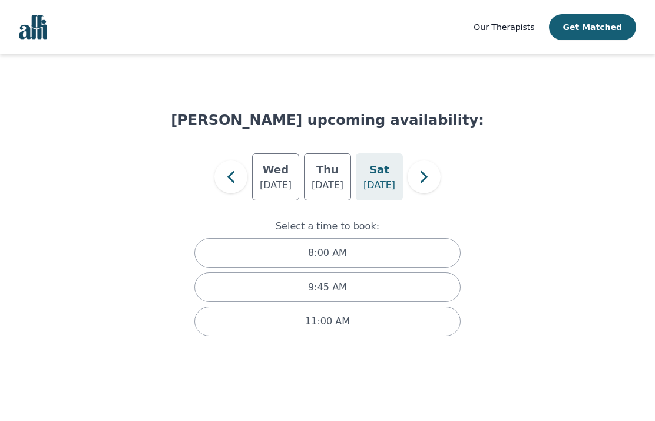
click at [230, 186] on icon "button" at bounding box center [231, 177] width 24 height 24
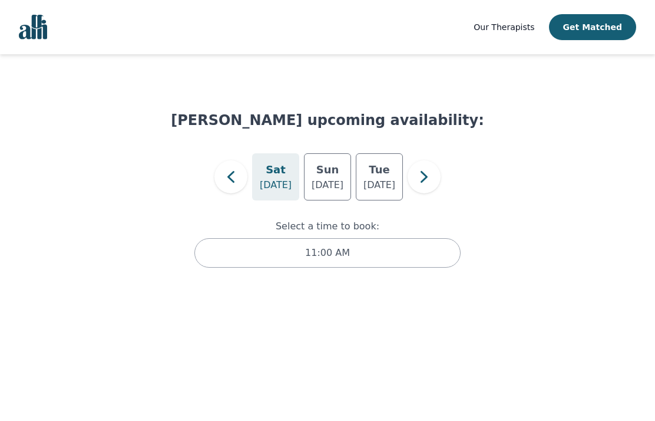
click at [416, 181] on icon "button" at bounding box center [424, 177] width 24 height 24
click at [427, 187] on icon "button" at bounding box center [424, 177] width 24 height 24
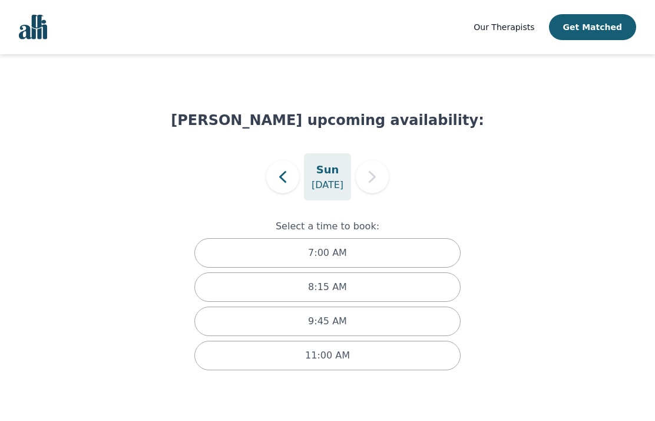
click at [290, 178] on icon "button" at bounding box center [283, 177] width 24 height 24
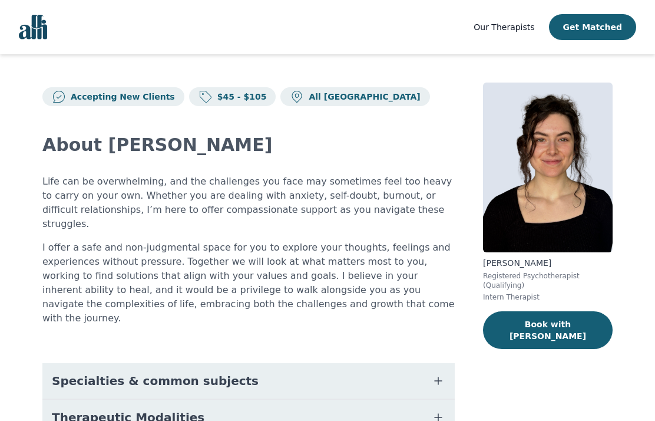
scroll to position [163, 0]
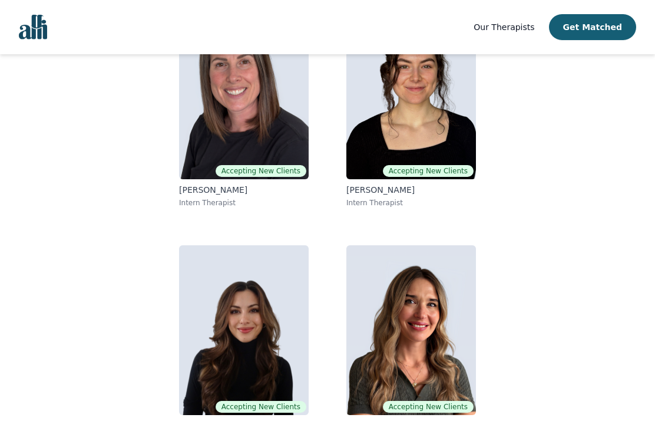
click at [429, 331] on img at bounding box center [411, 330] width 130 height 170
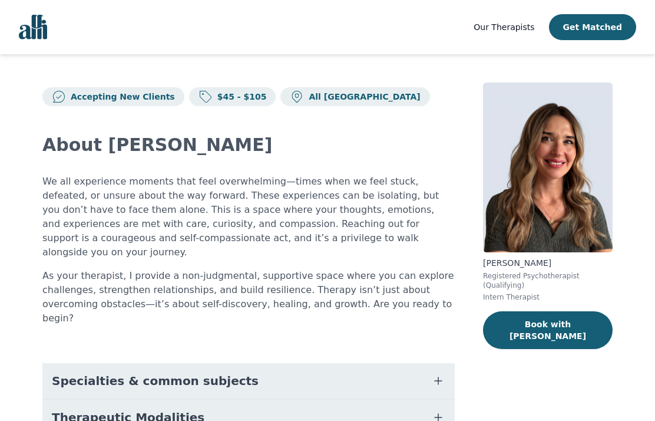
click at [562, 322] on button "Book with [PERSON_NAME]" at bounding box center [548, 330] width 130 height 38
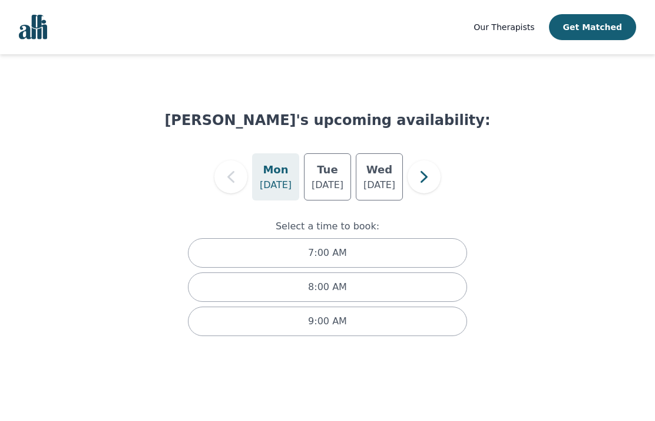
click at [426, 180] on icon "button" at bounding box center [424, 177] width 24 height 24
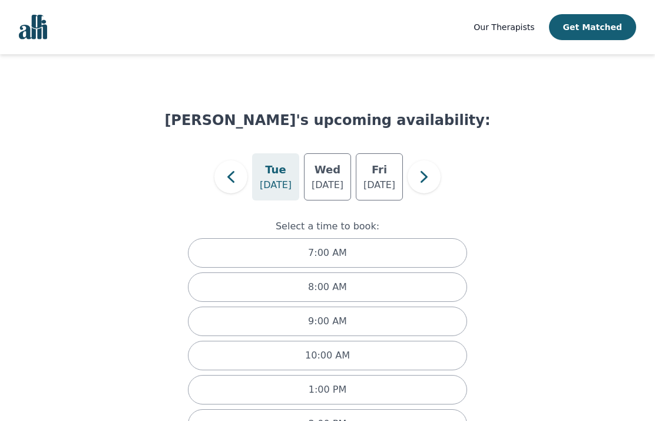
click at [245, 178] on button "button" at bounding box center [230, 176] width 33 height 33
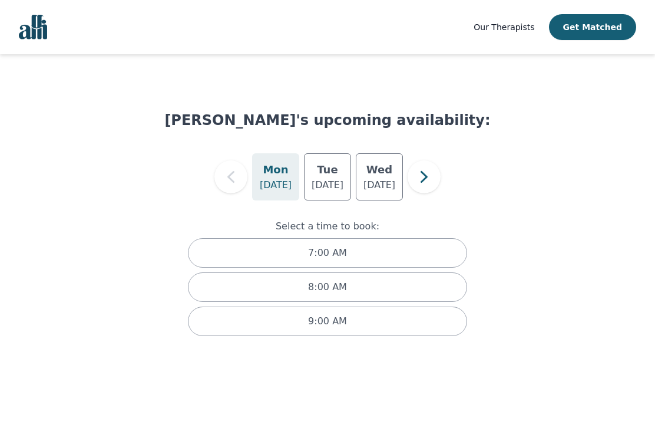
click at [389, 190] on p "[DATE]" at bounding box center [379, 185] width 32 height 14
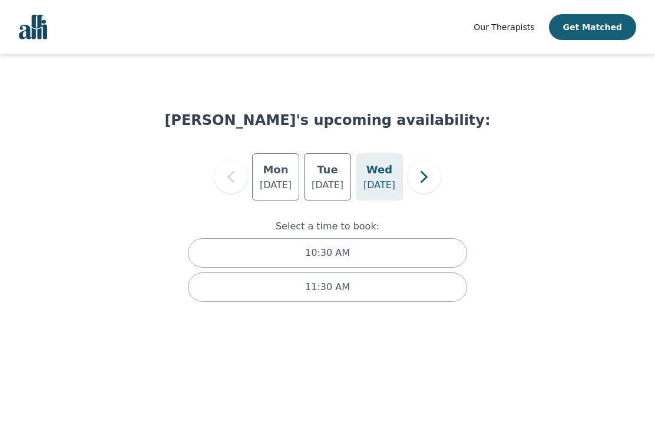
click at [419, 281] on div "11:30 AM" at bounding box center [327, 286] width 279 height 29
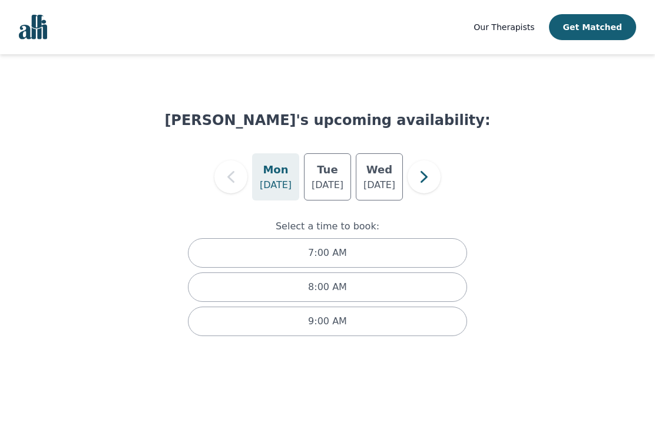
click at [432, 177] on icon "button" at bounding box center [424, 177] width 24 height 24
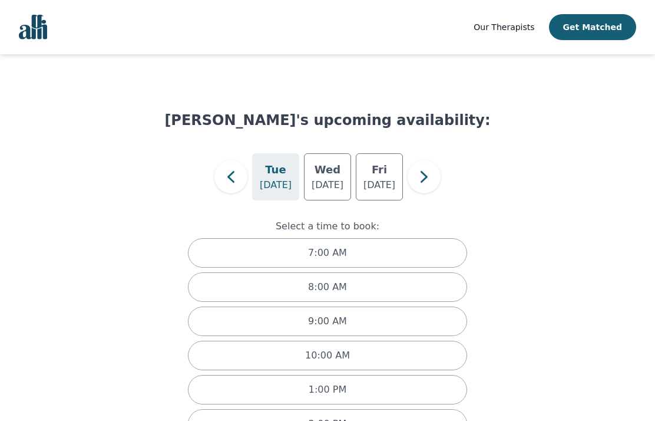
click at [239, 177] on icon "button" at bounding box center [231, 177] width 24 height 24
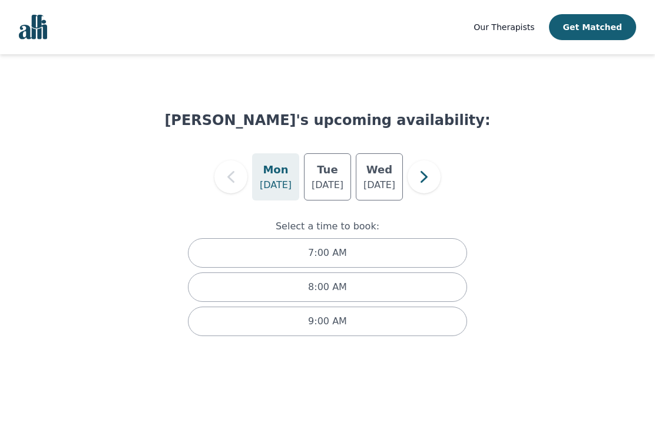
click at [421, 183] on icon "button" at bounding box center [424, 177] width 24 height 24
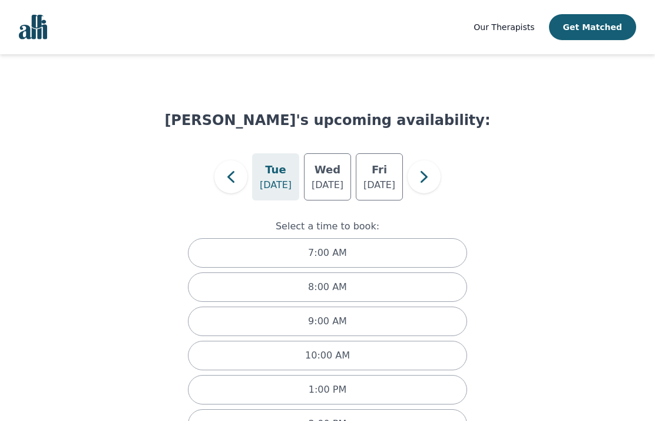
click at [330, 191] on p "[DATE]" at bounding box center [328, 185] width 32 height 14
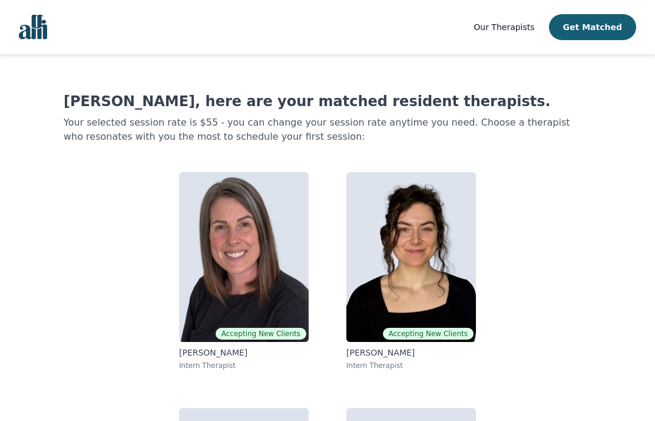
scroll to position [163, 0]
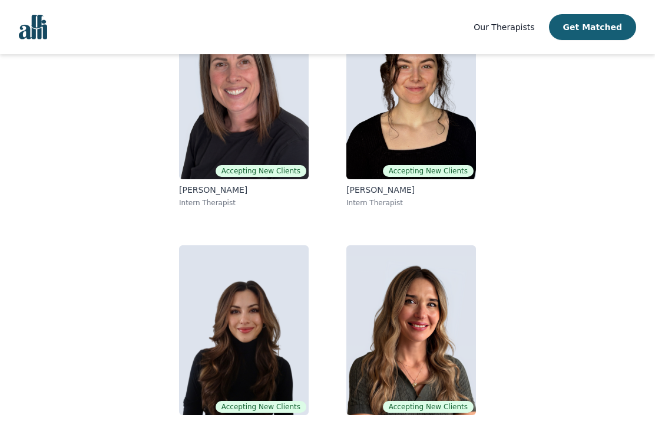
click at [442, 141] on img at bounding box center [411, 94] width 130 height 170
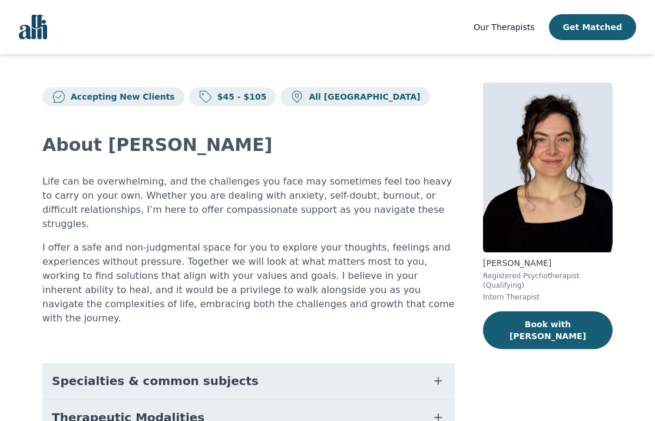
click at [563, 325] on button "Book with [PERSON_NAME]" at bounding box center [548, 330] width 130 height 38
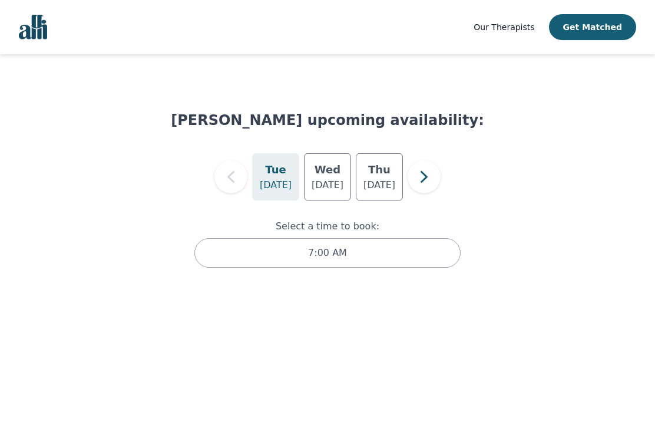
click at [425, 180] on icon "button" at bounding box center [424, 177] width 24 height 24
click at [427, 182] on icon "button" at bounding box center [424, 177] width 24 height 24
click at [426, 186] on icon "button" at bounding box center [424, 177] width 24 height 24
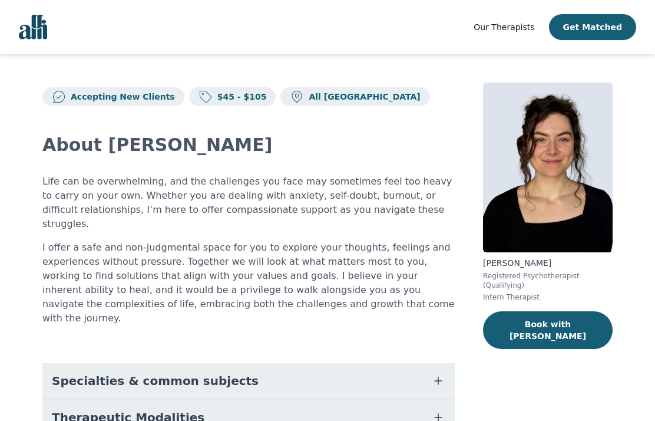
scroll to position [163, 0]
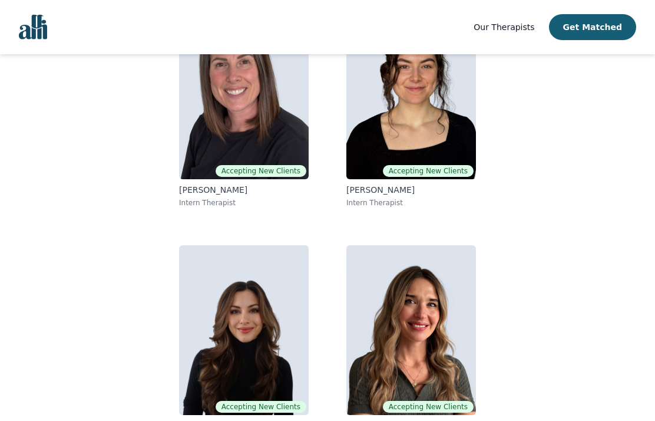
click at [420, 136] on img at bounding box center [411, 94] width 130 height 170
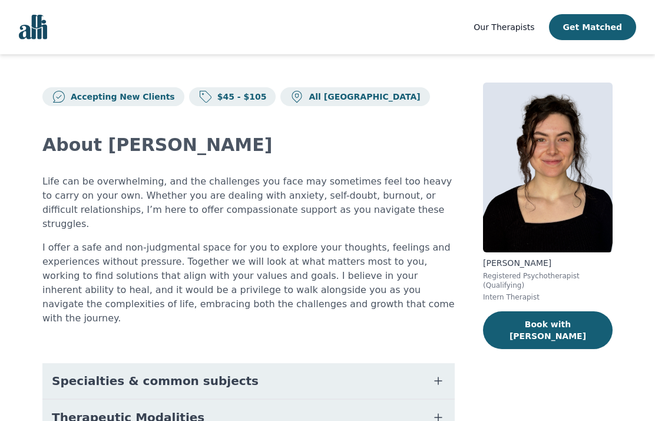
click at [587, 313] on button "Book with [PERSON_NAME]" at bounding box center [548, 330] width 130 height 38
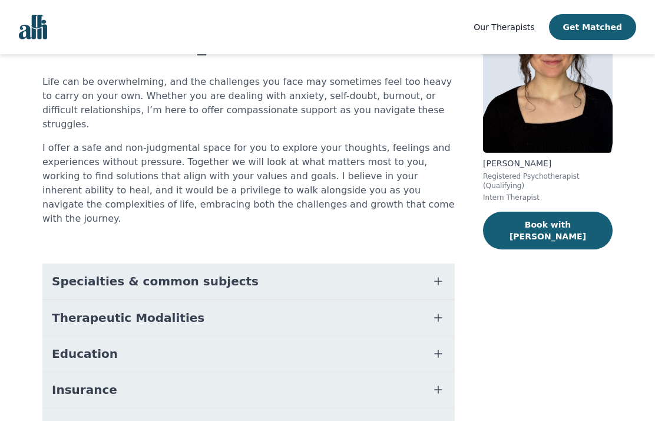
scroll to position [100, 0]
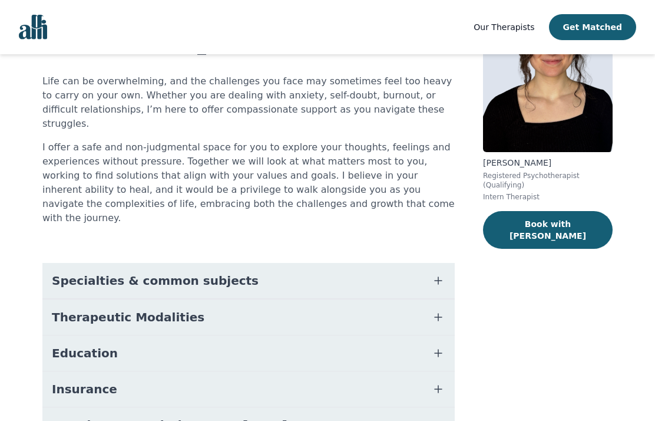
click at [434, 273] on icon "button" at bounding box center [438, 280] width 14 height 14
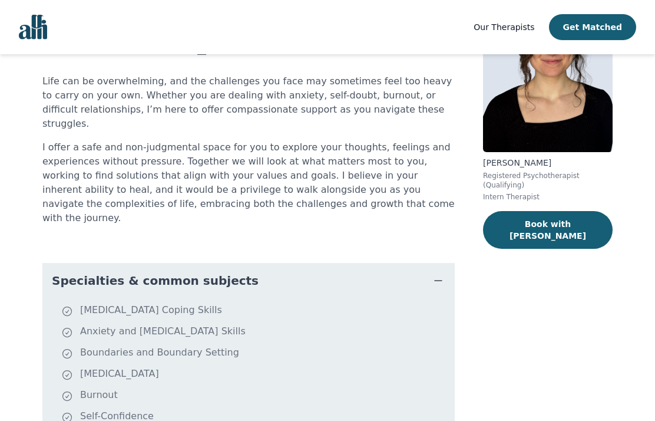
click at [557, 229] on button "Book with [PERSON_NAME]" at bounding box center [548, 230] width 130 height 38
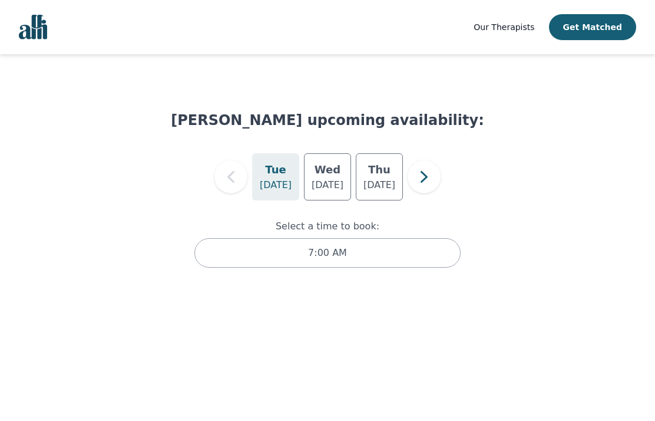
click at [426, 179] on icon "button" at bounding box center [424, 177] width 24 height 24
click at [424, 184] on icon "button" at bounding box center [424, 177] width 24 height 24
click at [328, 181] on p "[DATE]" at bounding box center [328, 185] width 32 height 14
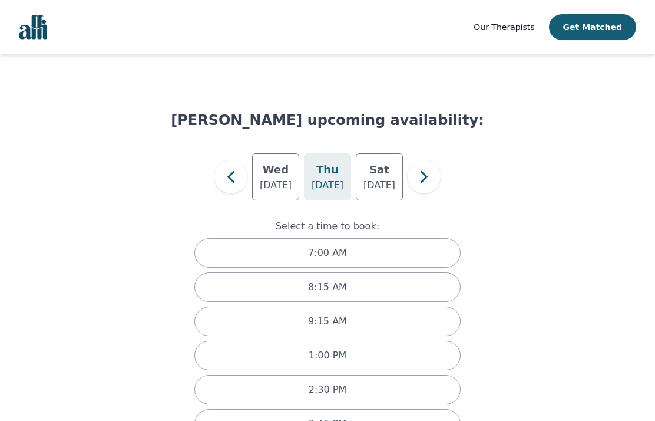
click at [424, 176] on icon "button" at bounding box center [424, 177] width 24 height 24
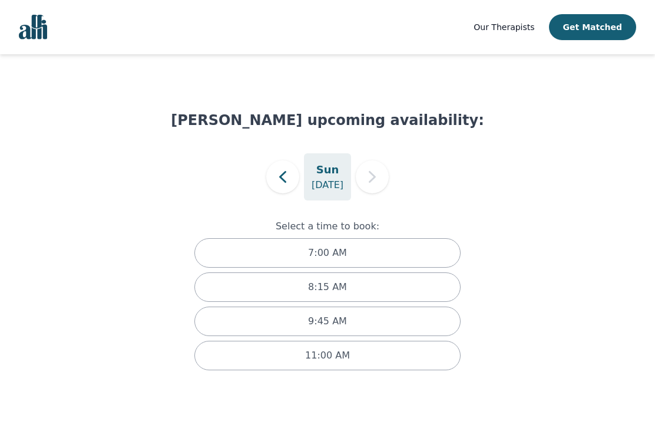
click at [289, 170] on icon "button" at bounding box center [283, 177] width 24 height 24
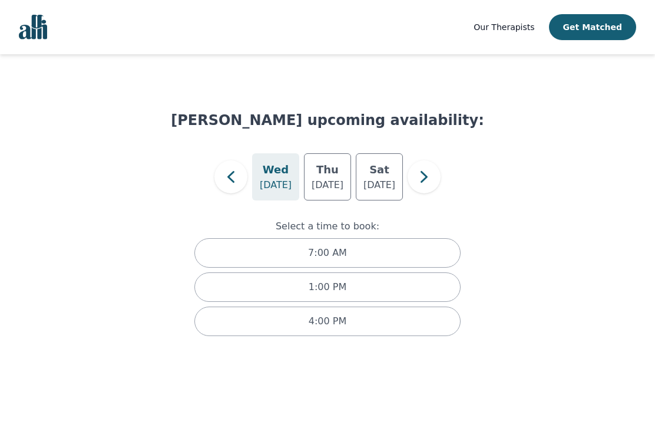
click at [337, 181] on p "[DATE]" at bounding box center [328, 185] width 32 height 14
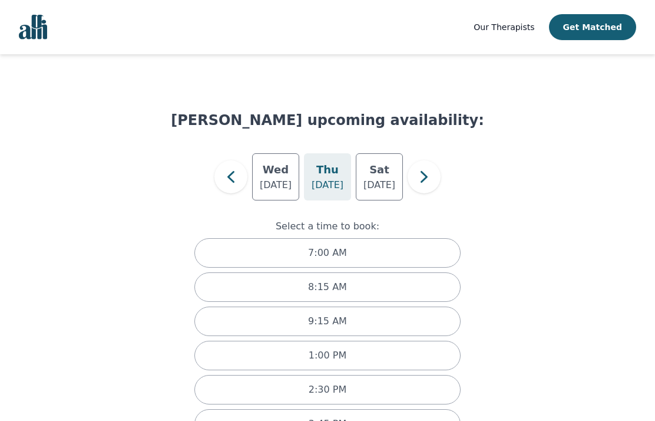
click at [377, 186] on p "[DATE]" at bounding box center [379, 185] width 32 height 14
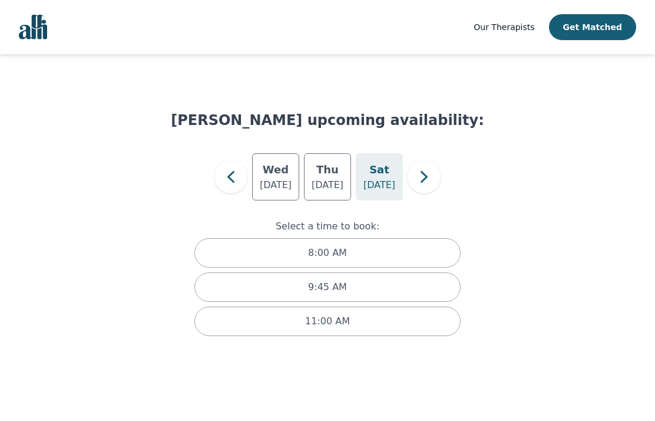
click at [239, 189] on button "button" at bounding box center [230, 176] width 33 height 33
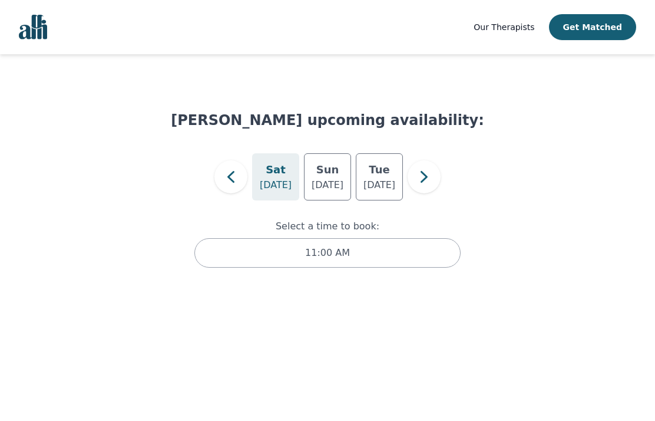
click at [235, 186] on icon "button" at bounding box center [231, 177] width 24 height 24
click at [333, 173] on h5 "Wed" at bounding box center [328, 169] width 26 height 16
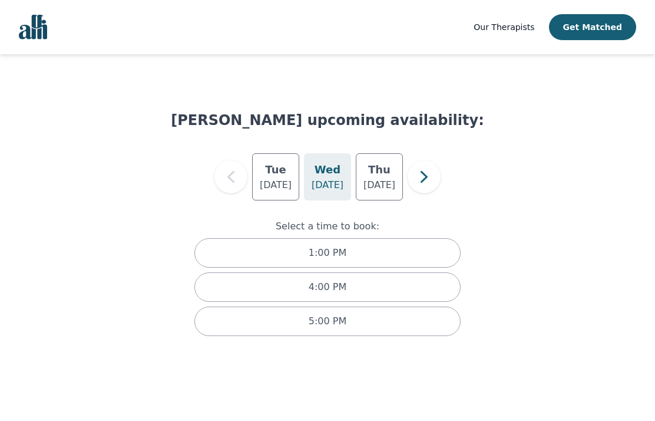
click at [385, 187] on p "[DATE]" at bounding box center [379, 185] width 32 height 14
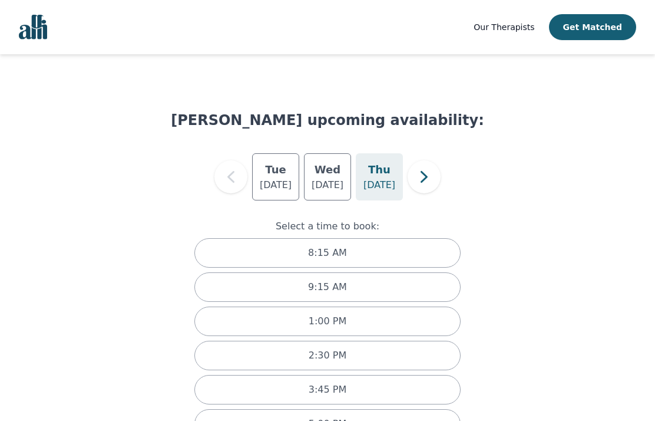
click at [378, 285] on div "9:15 AM" at bounding box center [327, 286] width 266 height 29
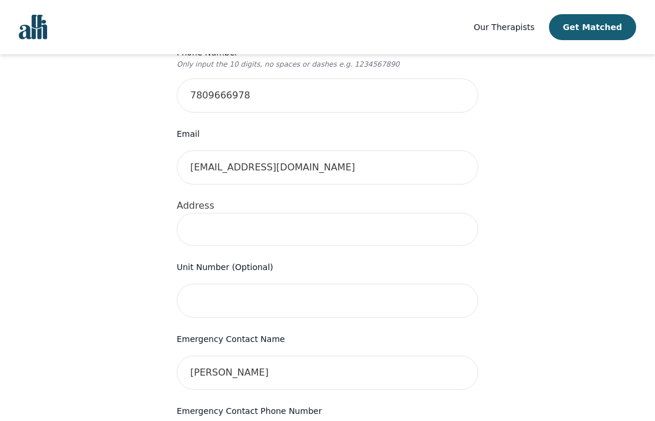
scroll to position [332, 0]
click at [331, 213] on input at bounding box center [328, 229] width 302 height 33
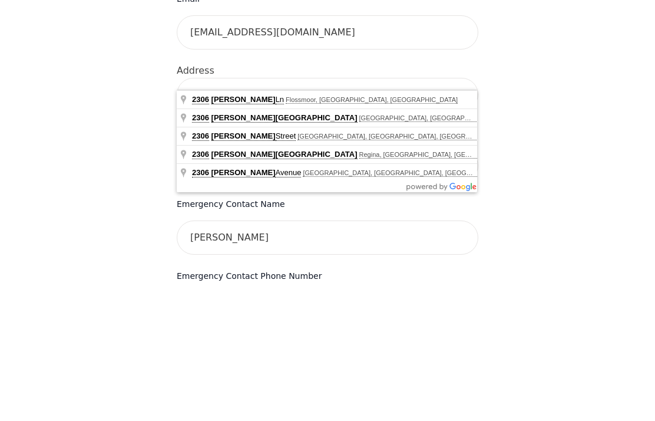
scroll to position [467, 0]
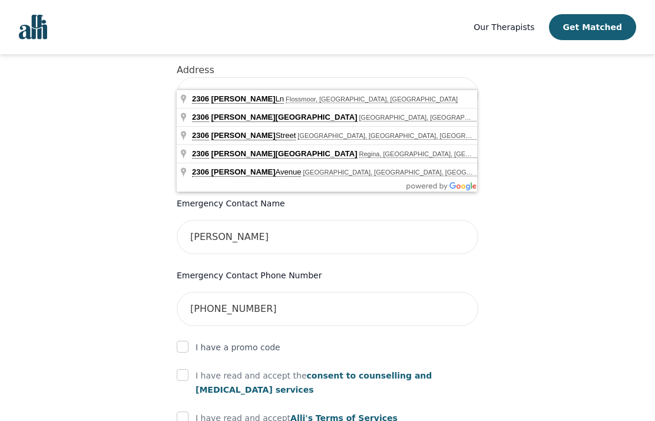
type input "[STREET_ADDRESS][PERSON_NAME]"
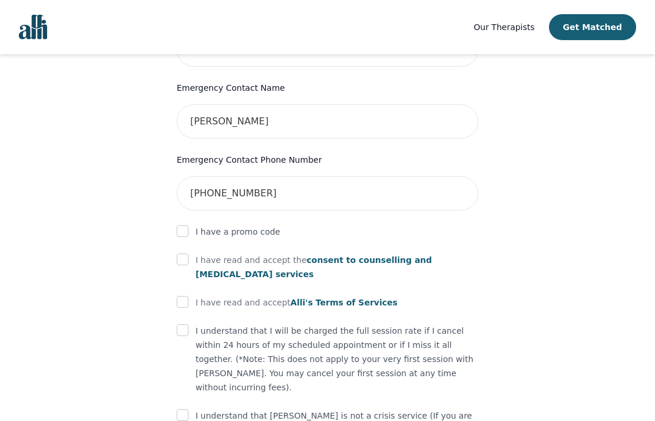
scroll to position [594, 0]
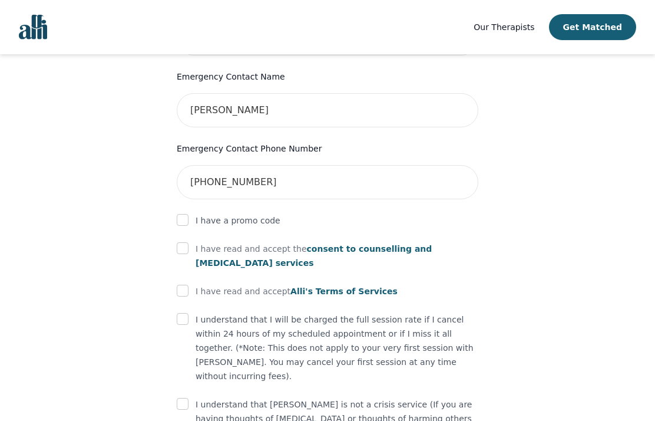
click at [187, 242] on input "checkbox" at bounding box center [183, 248] width 12 height 12
checkbox input "true"
click at [183, 285] on input "checkbox" at bounding box center [183, 291] width 12 height 12
checkbox input "true"
click at [182, 313] on input "checkbox" at bounding box center [183, 319] width 12 height 12
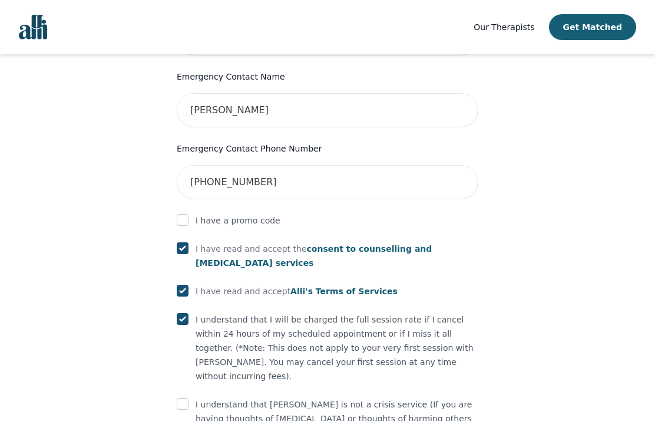
checkbox input "true"
click at [186, 398] on input "checkbox" at bounding box center [183, 404] width 12 height 12
checkbox input "true"
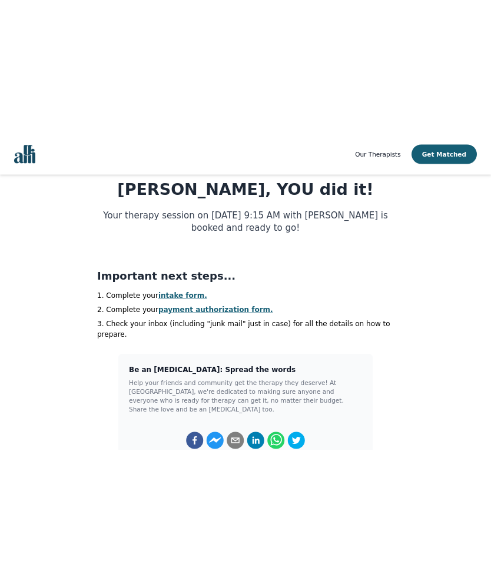
scroll to position [164, 0]
